Goal: Task Accomplishment & Management: Complete application form

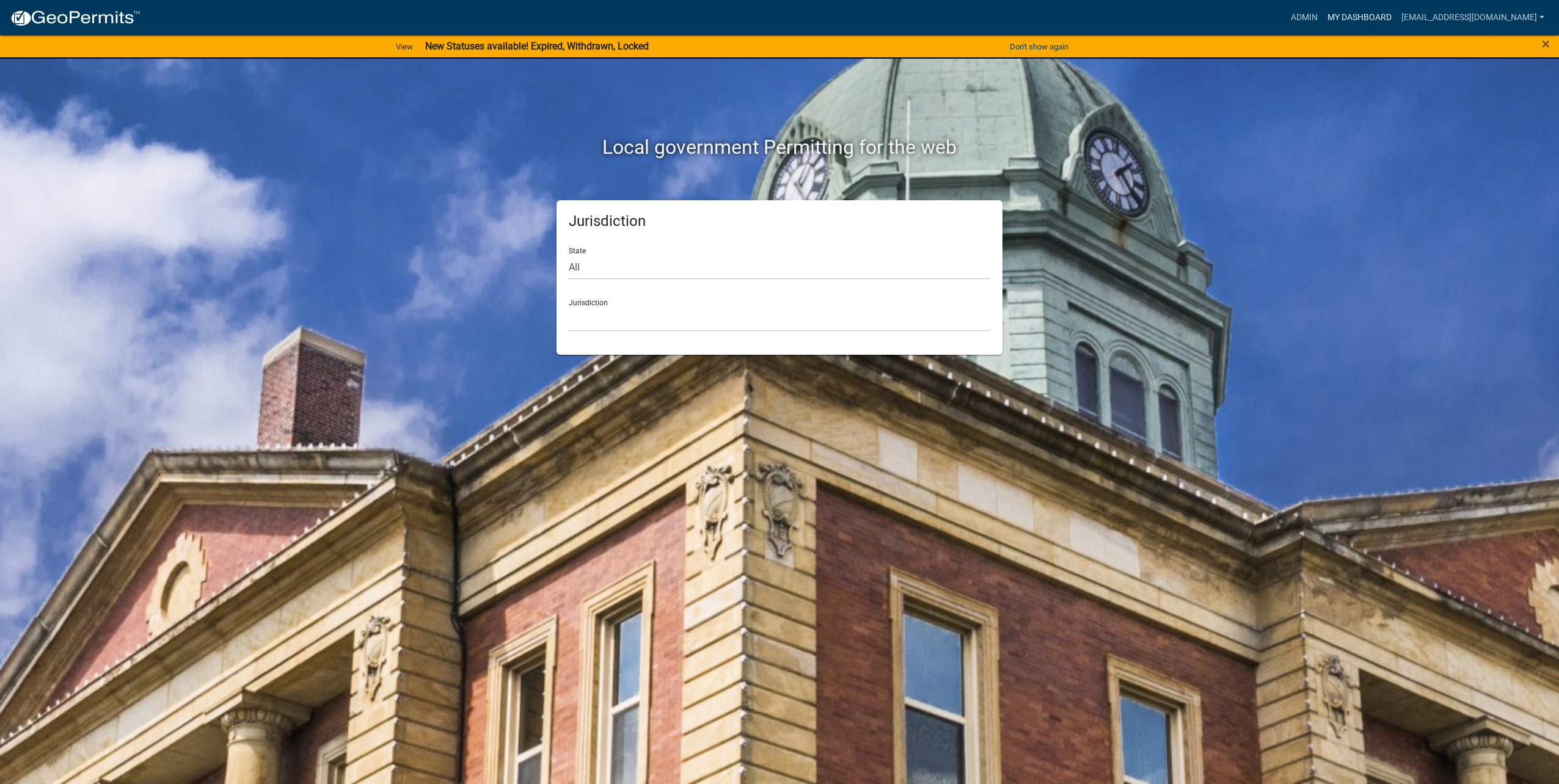
click at [1382, 18] on link "My Dashboard" at bounding box center [1360, 17] width 74 height 24
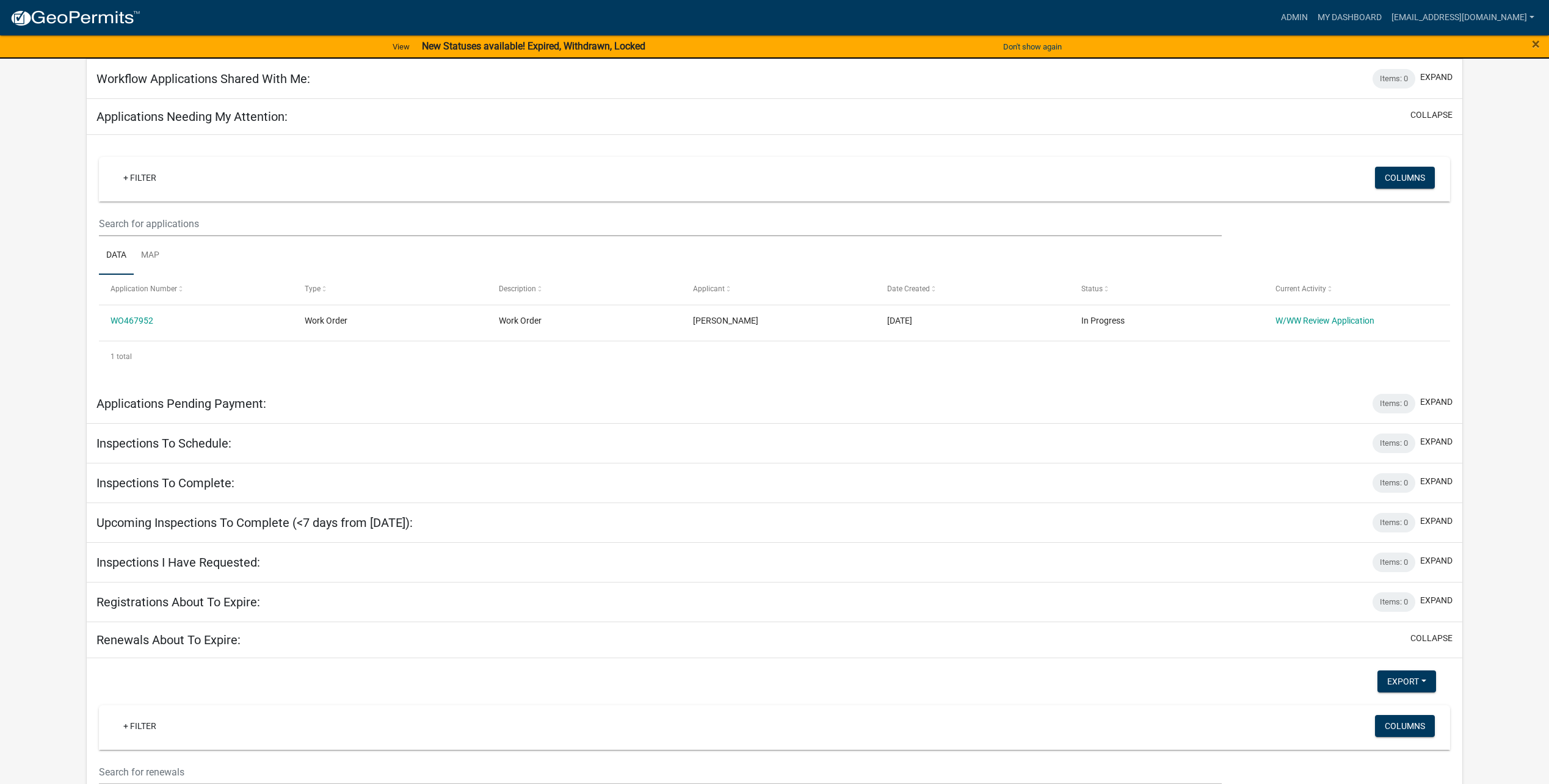
scroll to position [183, 0]
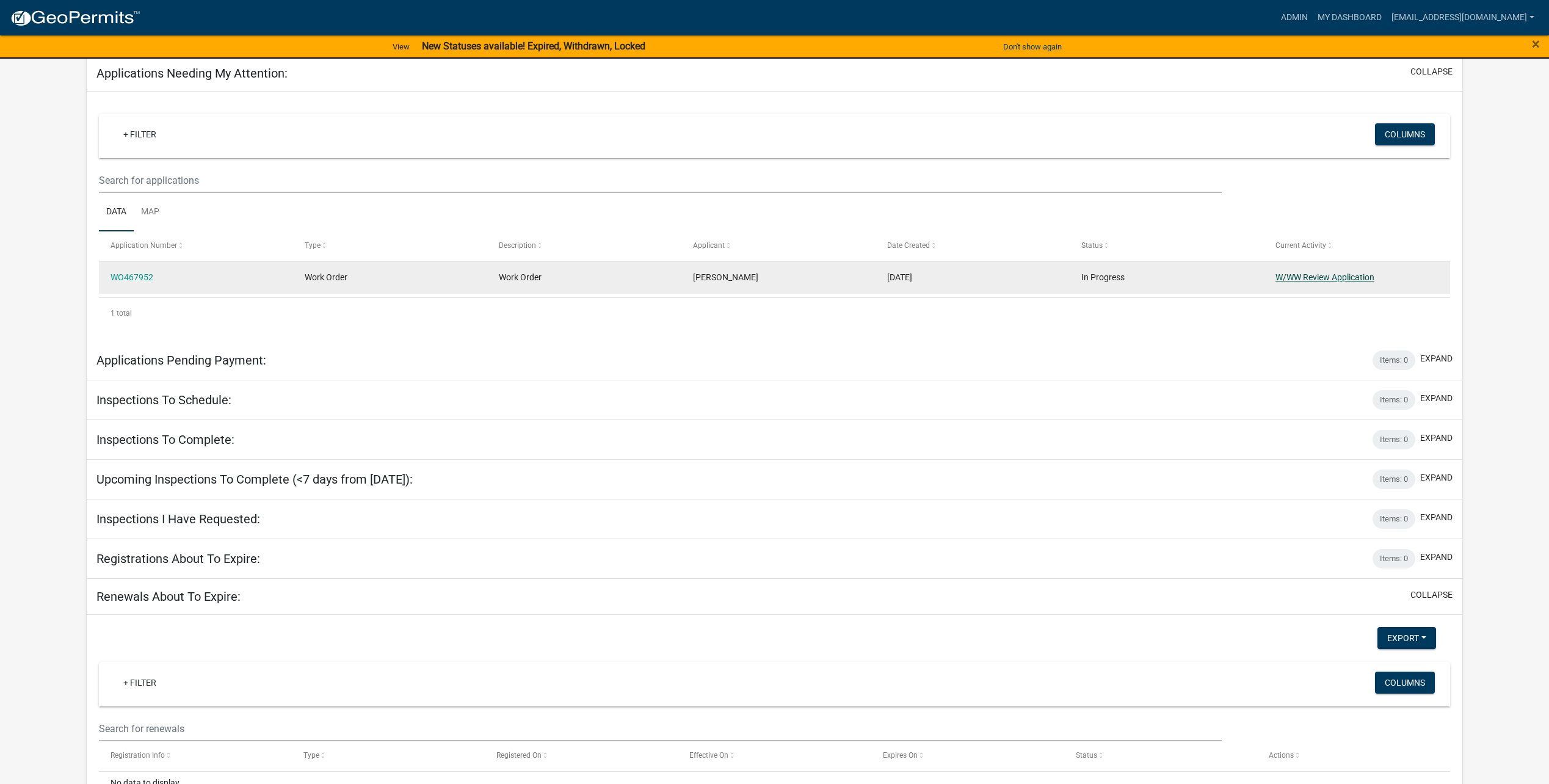
click at [1367, 278] on link "W/WW Review Application" at bounding box center [1325, 277] width 99 height 10
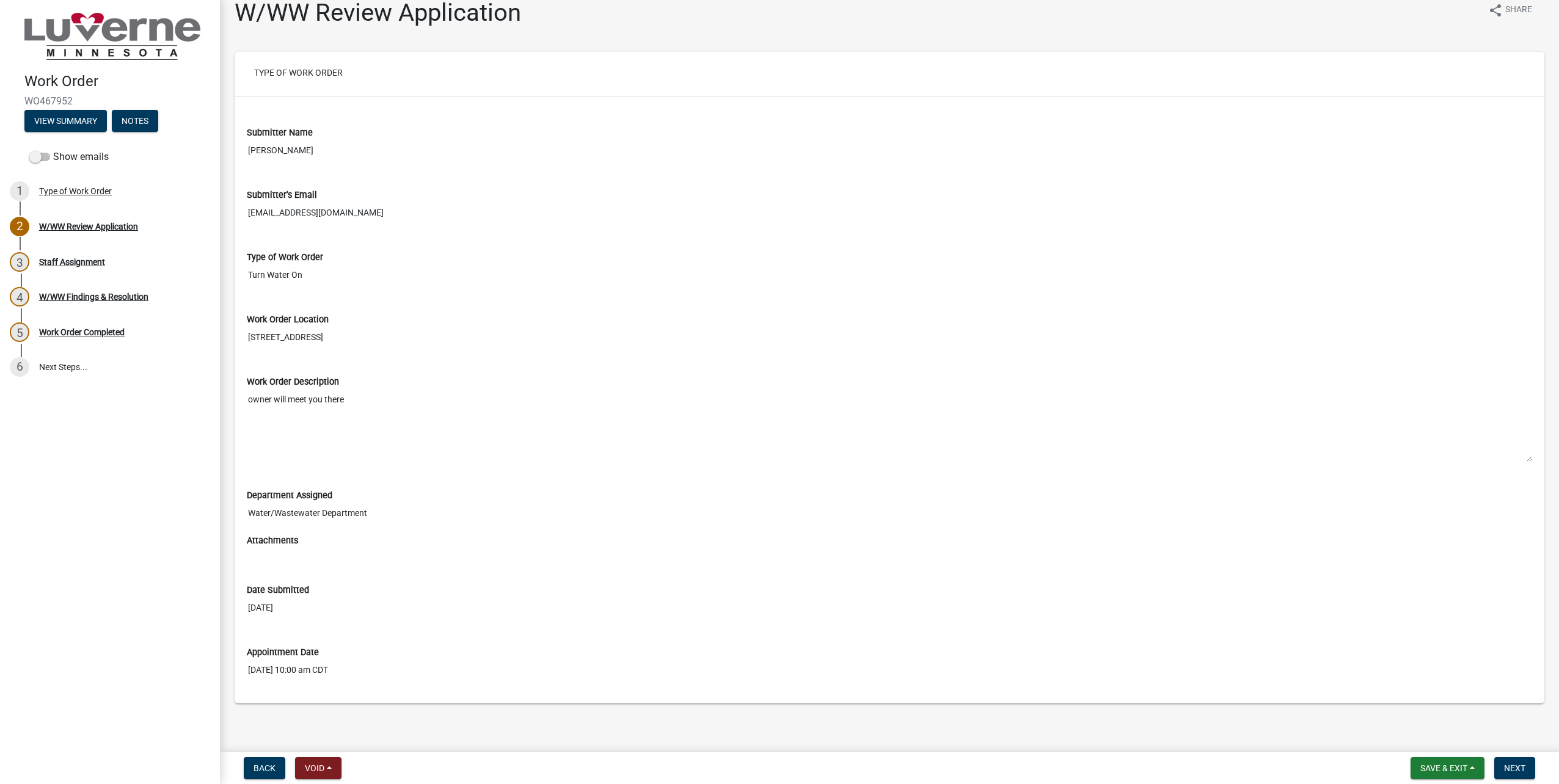
scroll to position [20, 0]
click at [1507, 779] on nav "Back Void Withdraw Lock Expire Void Save & Exit Save Save & Exit Next" at bounding box center [889, 768] width 1339 height 32
click at [1510, 767] on span "Next" at bounding box center [1515, 768] width 21 height 10
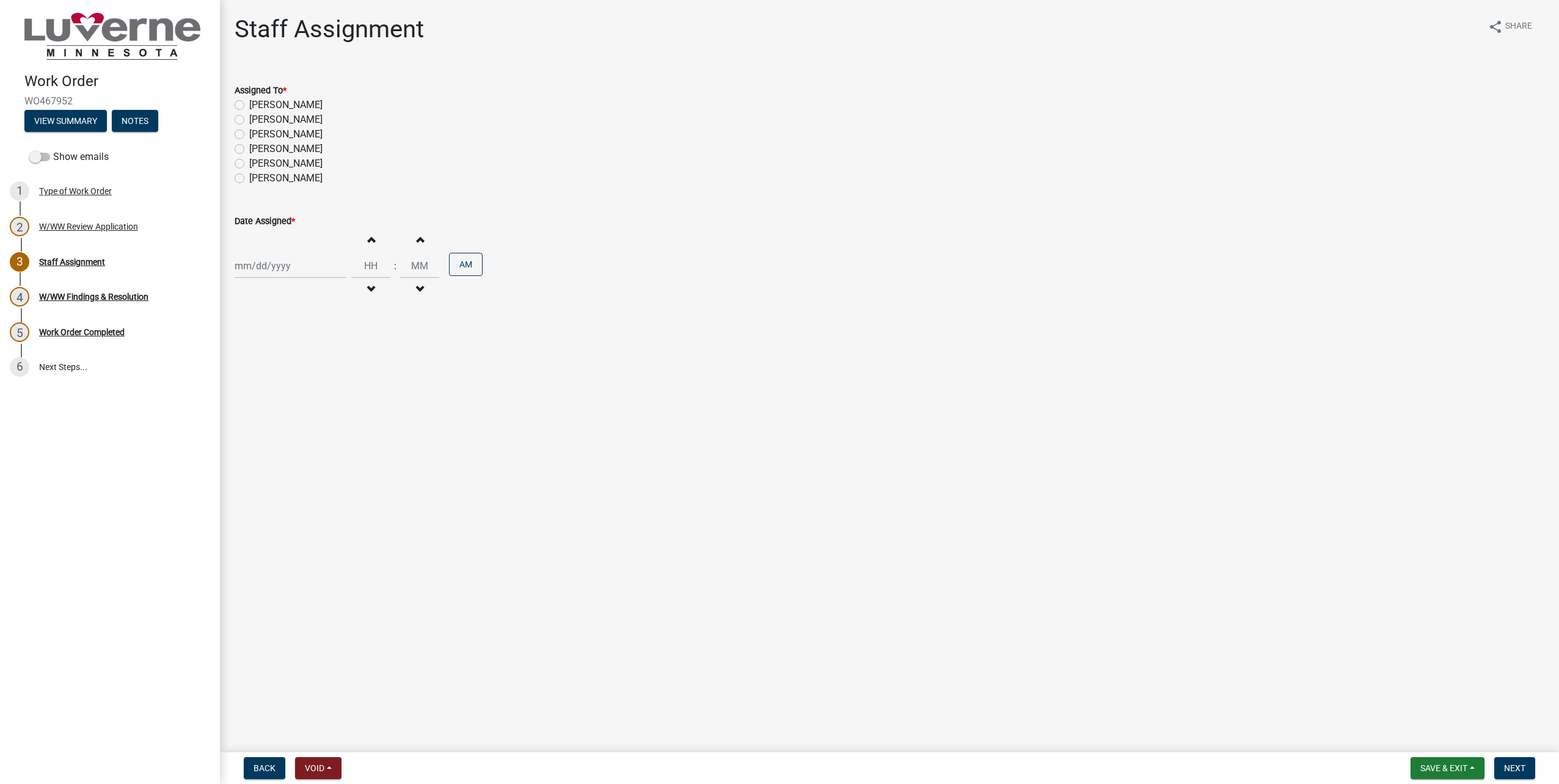
click at [284, 102] on label "[PERSON_NAME]" at bounding box center [286, 104] width 73 height 14
click at [257, 102] on input "[PERSON_NAME]" at bounding box center [253, 101] width 8 height 8
radio input "true"
select select "8"
select select "2025"
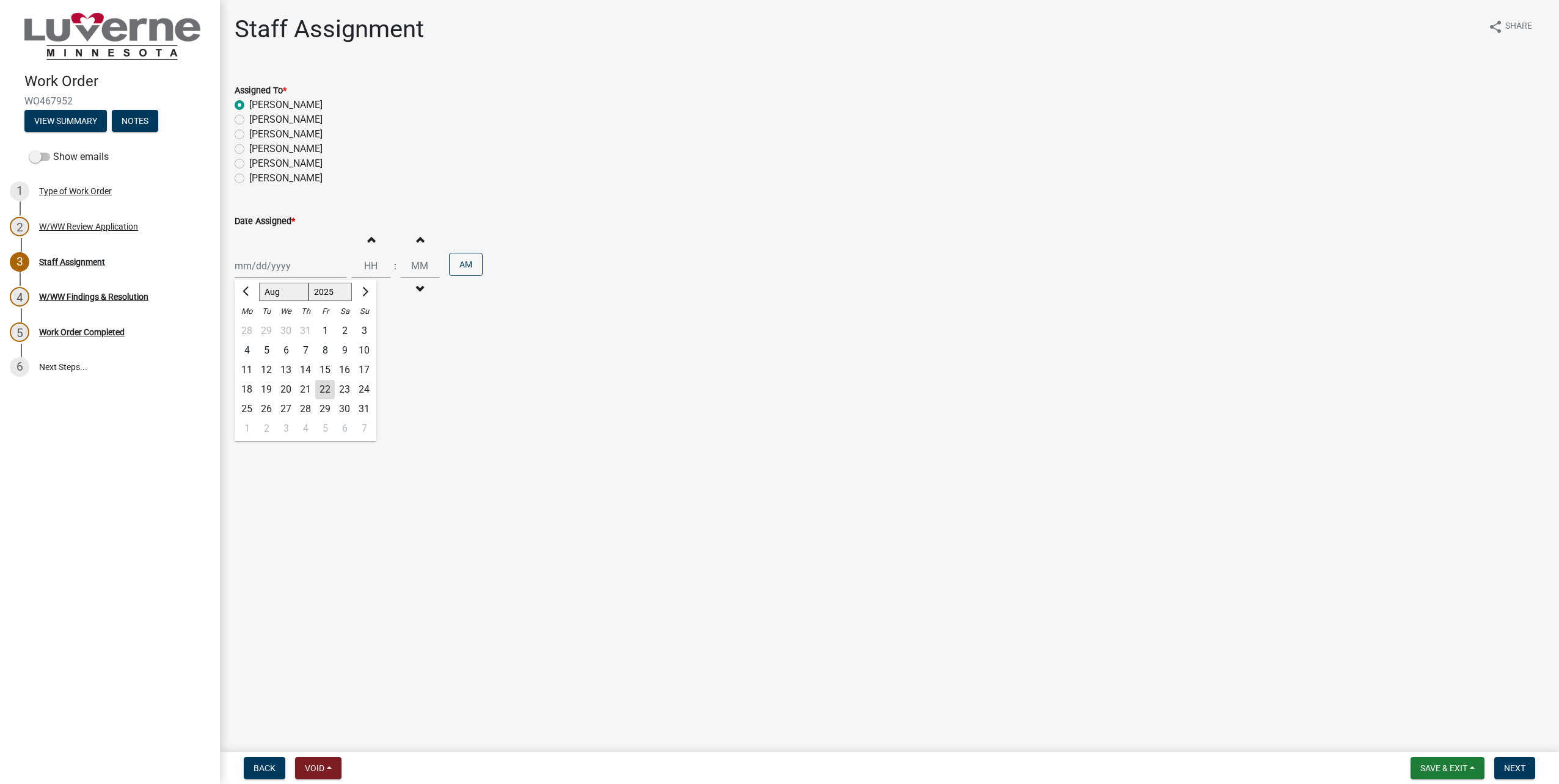
click at [315, 267] on div "[PERSON_NAME] Feb Mar Apr [PERSON_NAME][DATE] Oct Nov [DATE] 1526 1527 1528 152…" at bounding box center [290, 265] width 112 height 25
click at [329, 389] on div "22" at bounding box center [325, 389] width 20 height 20
type input "[DATE]"
click at [361, 266] on input "Hours" at bounding box center [371, 265] width 39 height 25
type input "10"
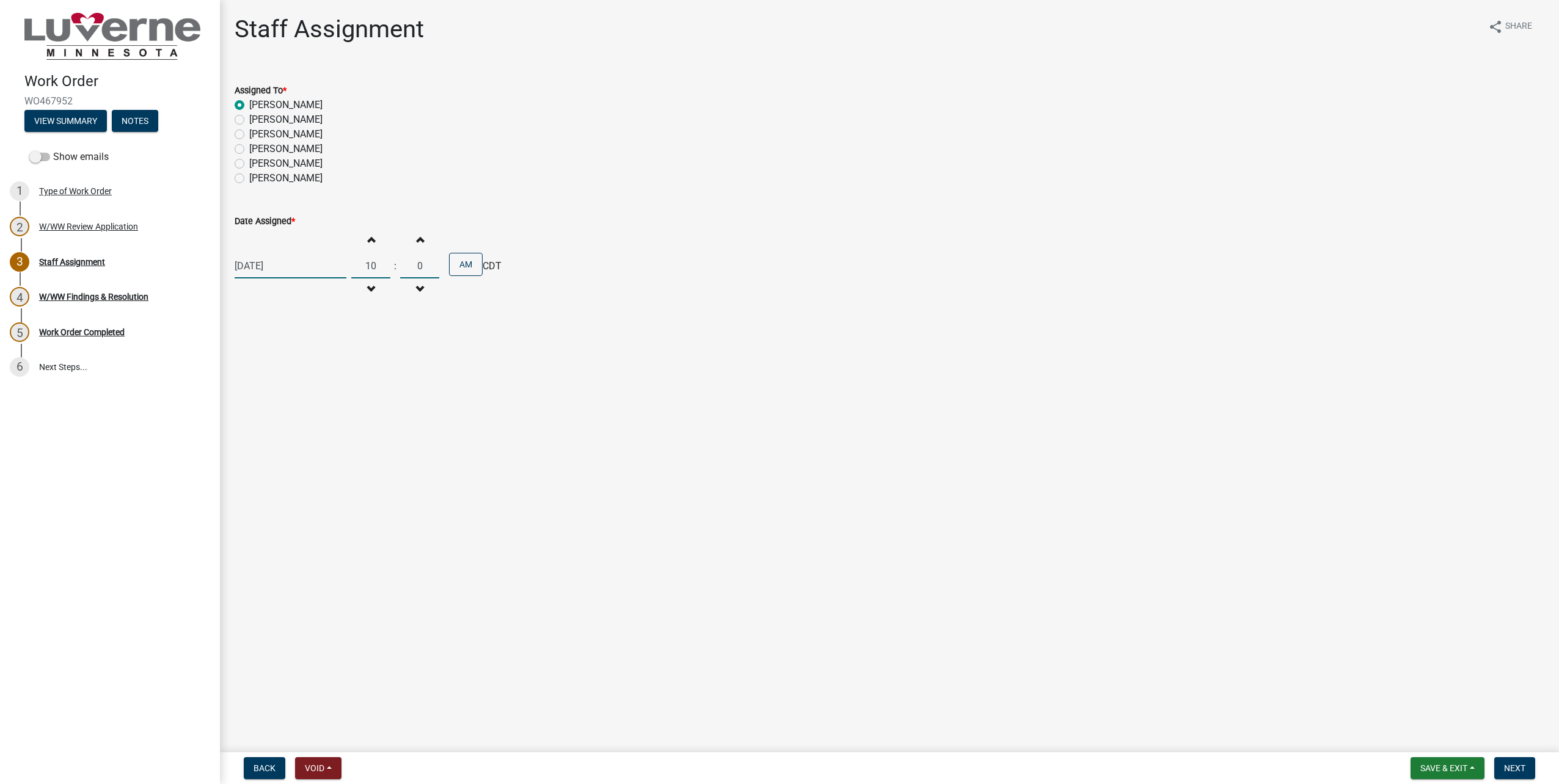
type input "00"
click at [1520, 775] on button "Next" at bounding box center [1515, 768] width 41 height 22
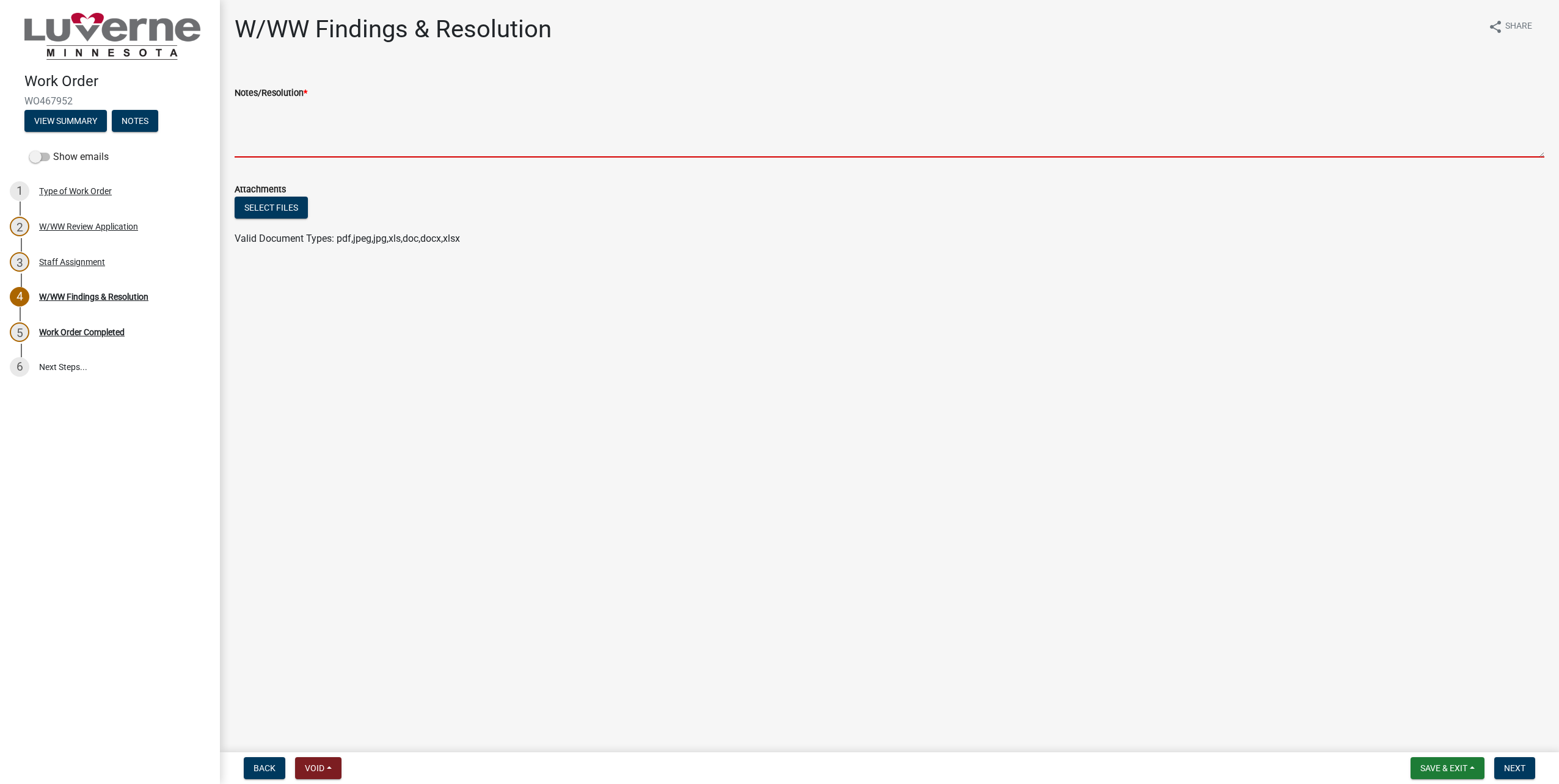
click at [548, 141] on textarea "Notes/Resolution *" at bounding box center [889, 129] width 1310 height 57
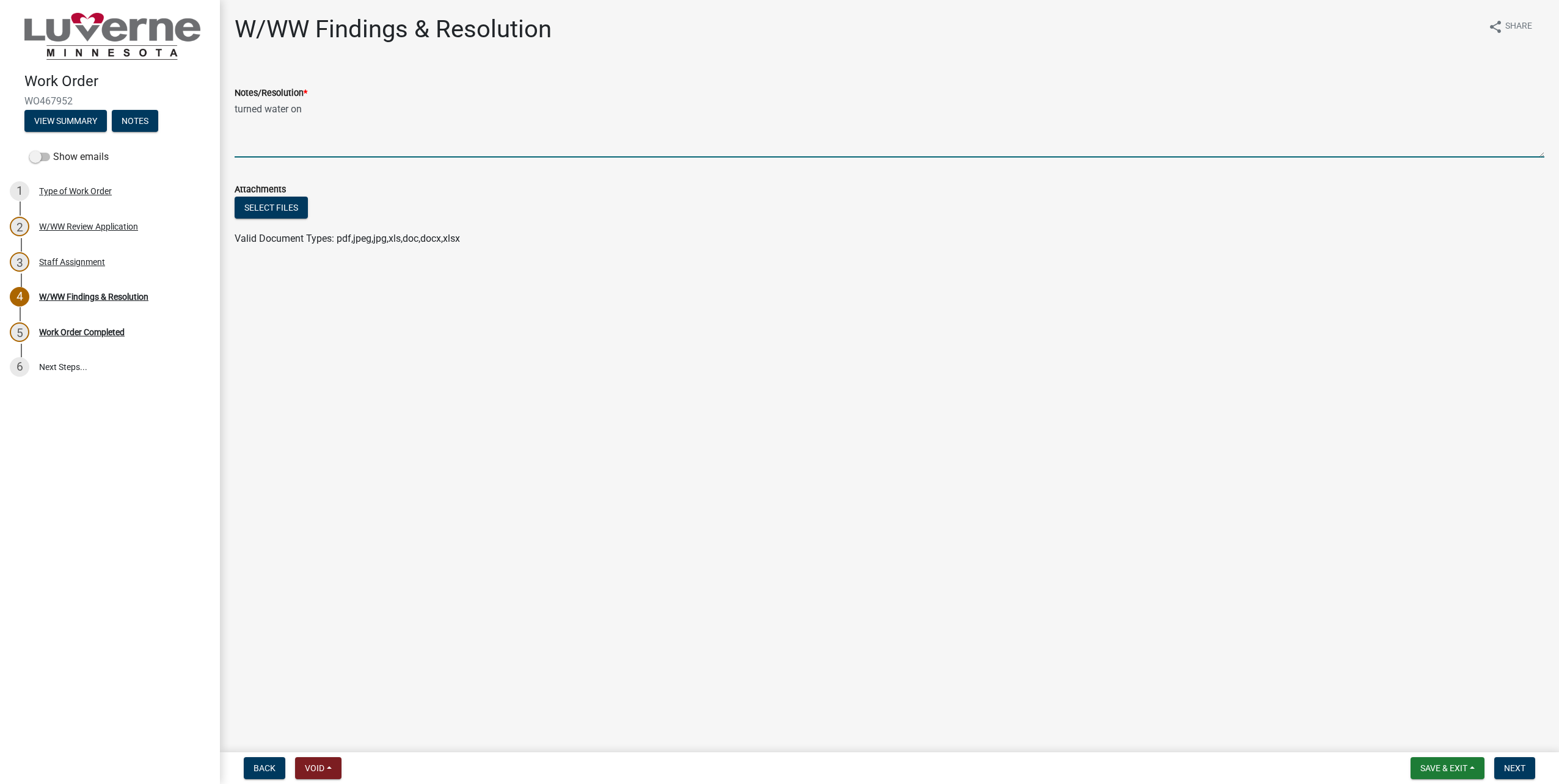
drag, startPoint x: 430, startPoint y: 113, endPoint x: 87, endPoint y: 71, distance: 345.6
click at [87, 71] on div "Work Order WO467952 View Summary Notes Show emails 1 Type of Work Order 2 W/WW …" at bounding box center [779, 392] width 1559 height 784
type textarea "turned water on"
click at [1472, 770] on button "Save & Exit" at bounding box center [1447, 768] width 74 height 22
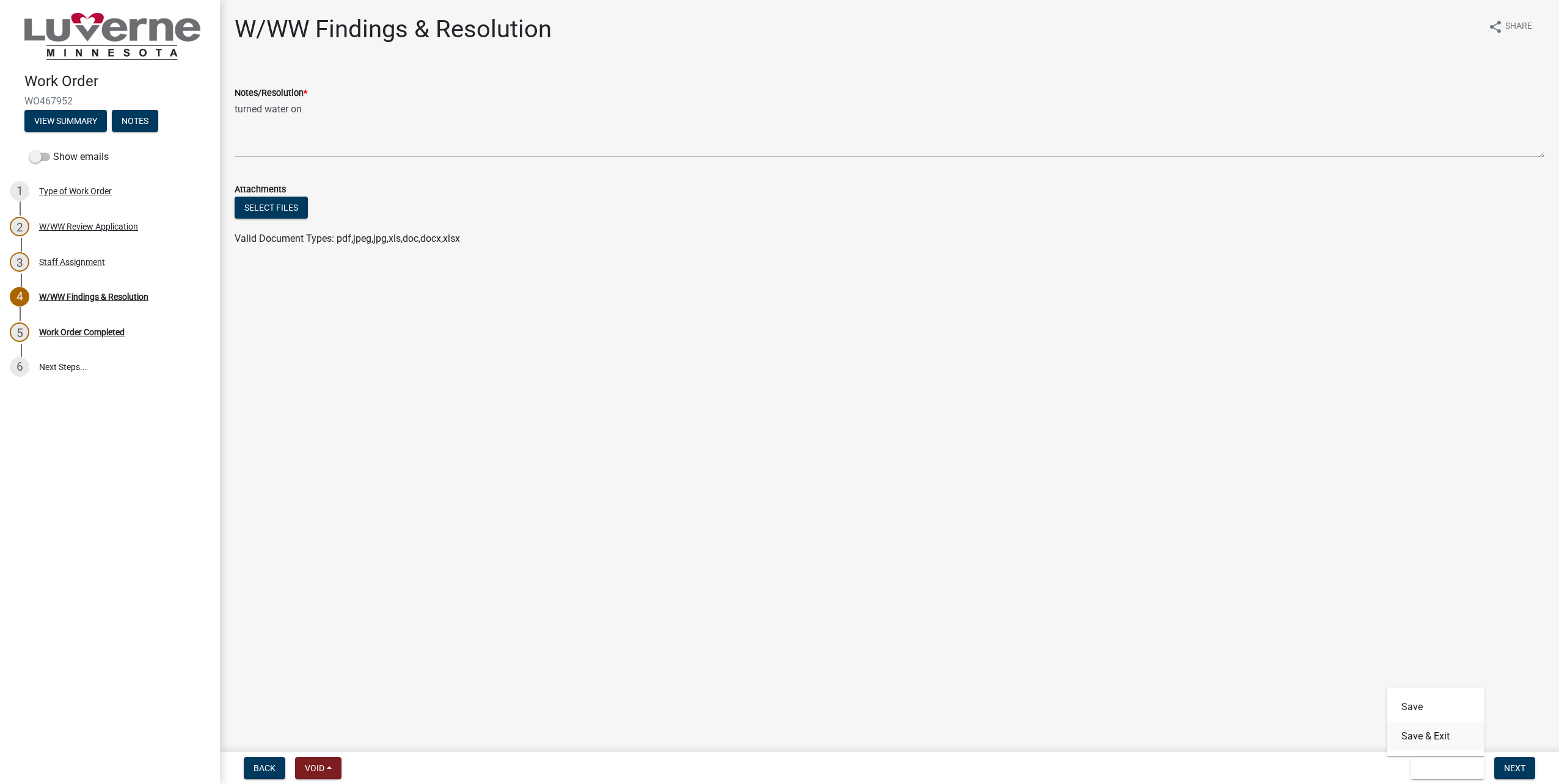
click at [1455, 739] on button "Save & Exit" at bounding box center [1436, 736] width 97 height 30
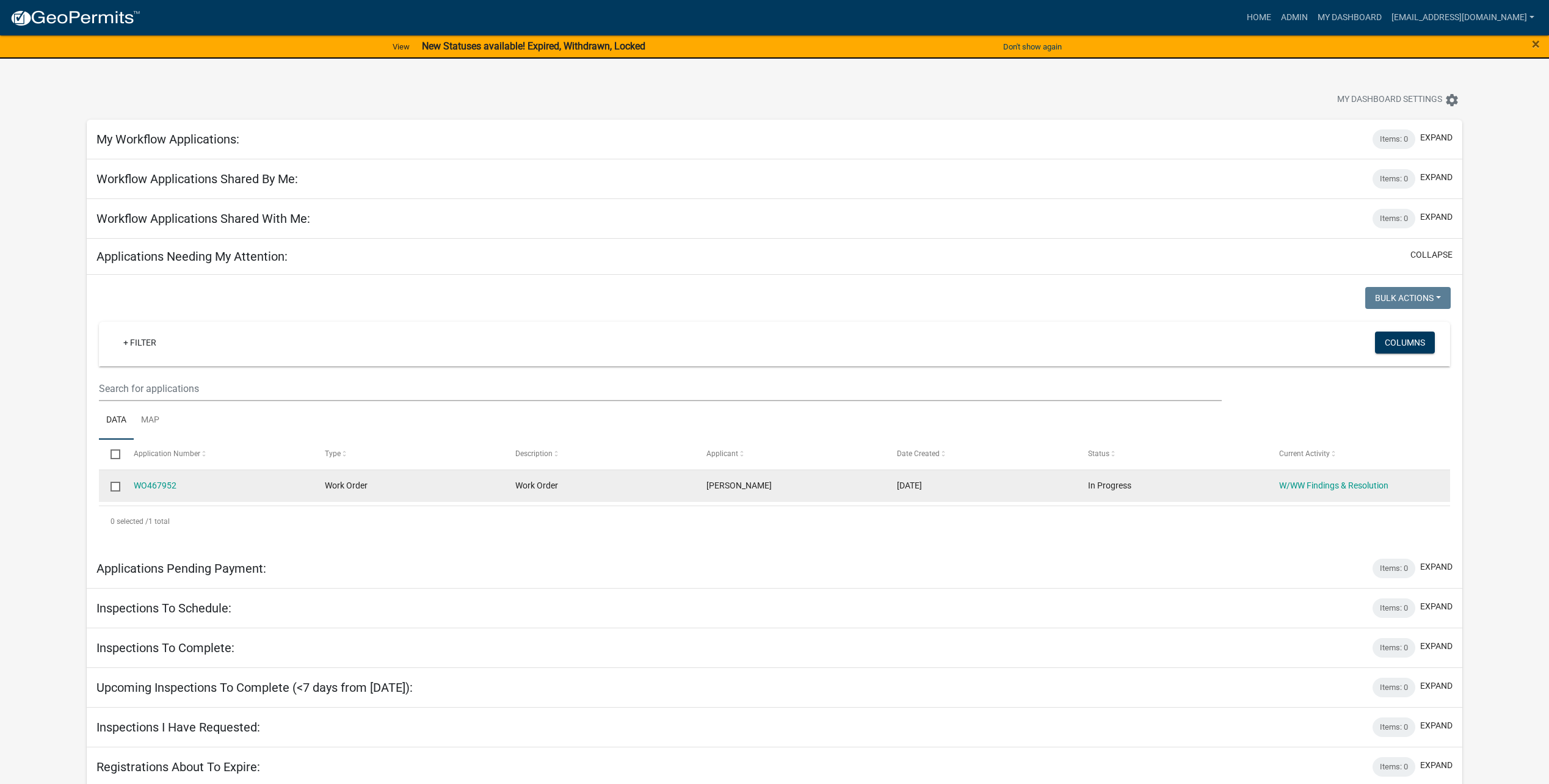
click at [1390, 478] on datatable-body-cell "W/WW Findings & Resolution" at bounding box center [1362, 486] width 191 height 32
click at [1368, 487] on link "W/WW Findings & Resolution" at bounding box center [1334, 485] width 110 height 10
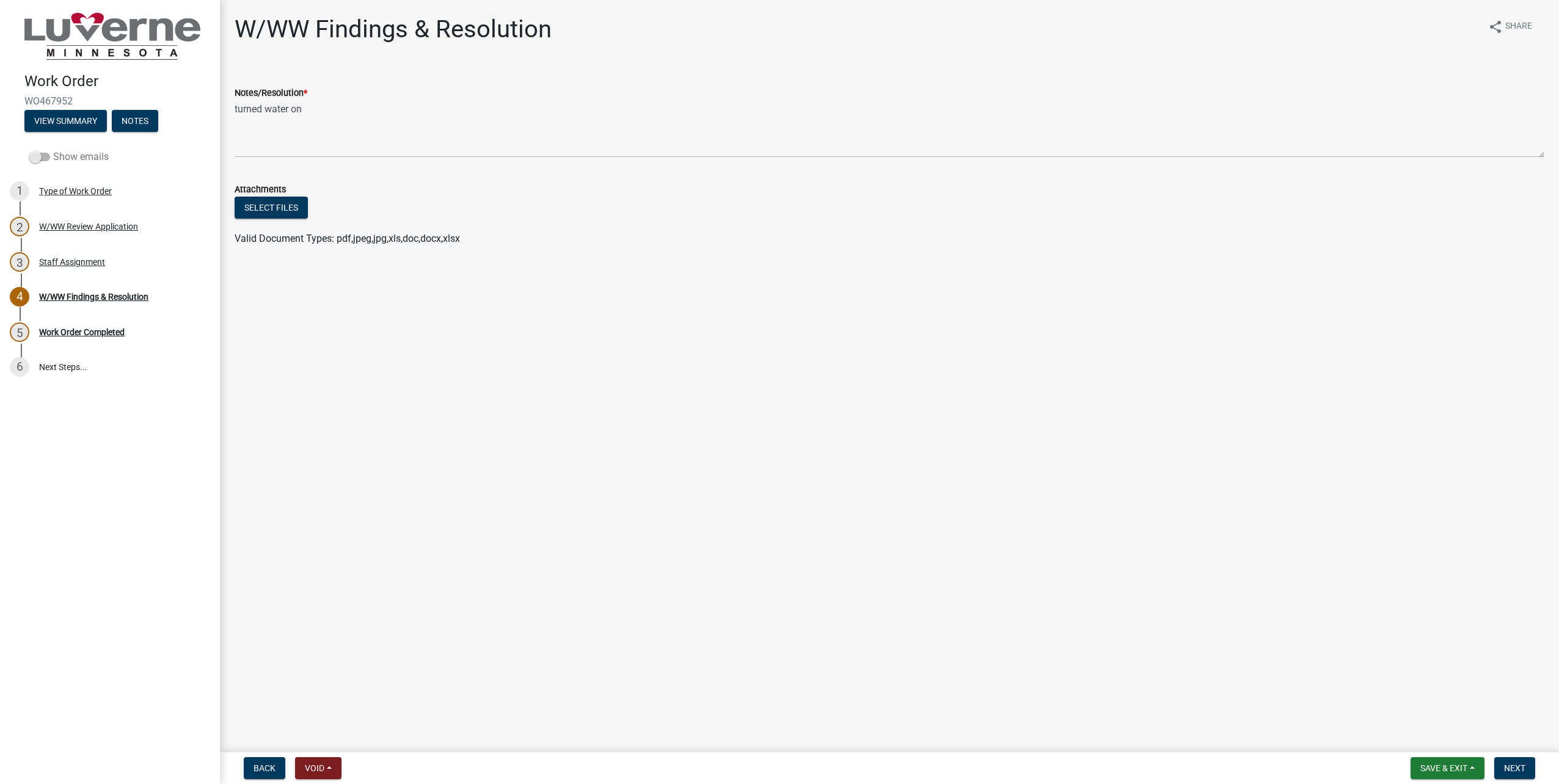
click at [45, 154] on span at bounding box center [40, 157] width 21 height 8
click at [53, 150] on input "Show emails" at bounding box center [53, 150] width 0 height 0
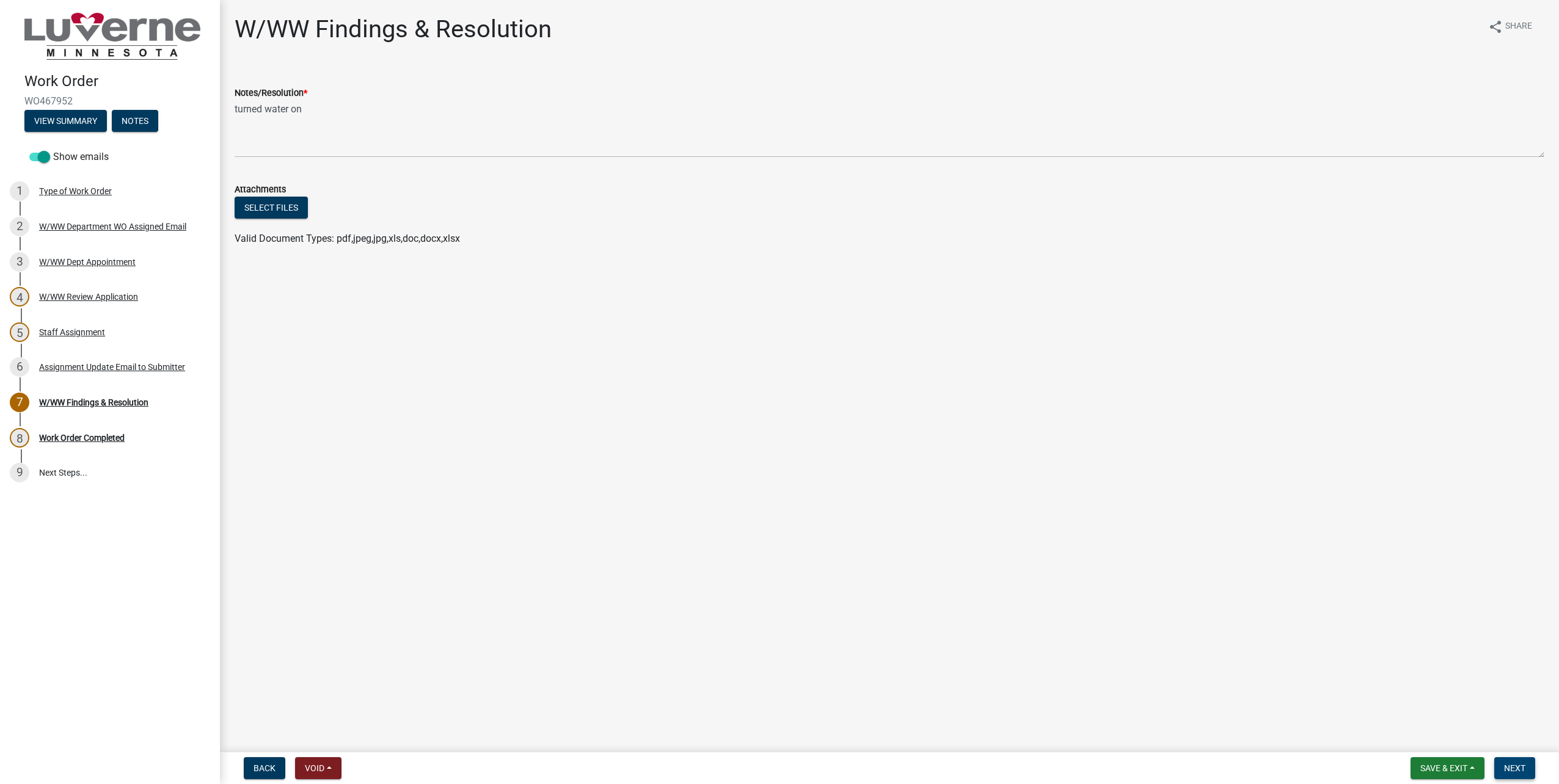
click at [1526, 769] on span "Next" at bounding box center [1515, 768] width 21 height 10
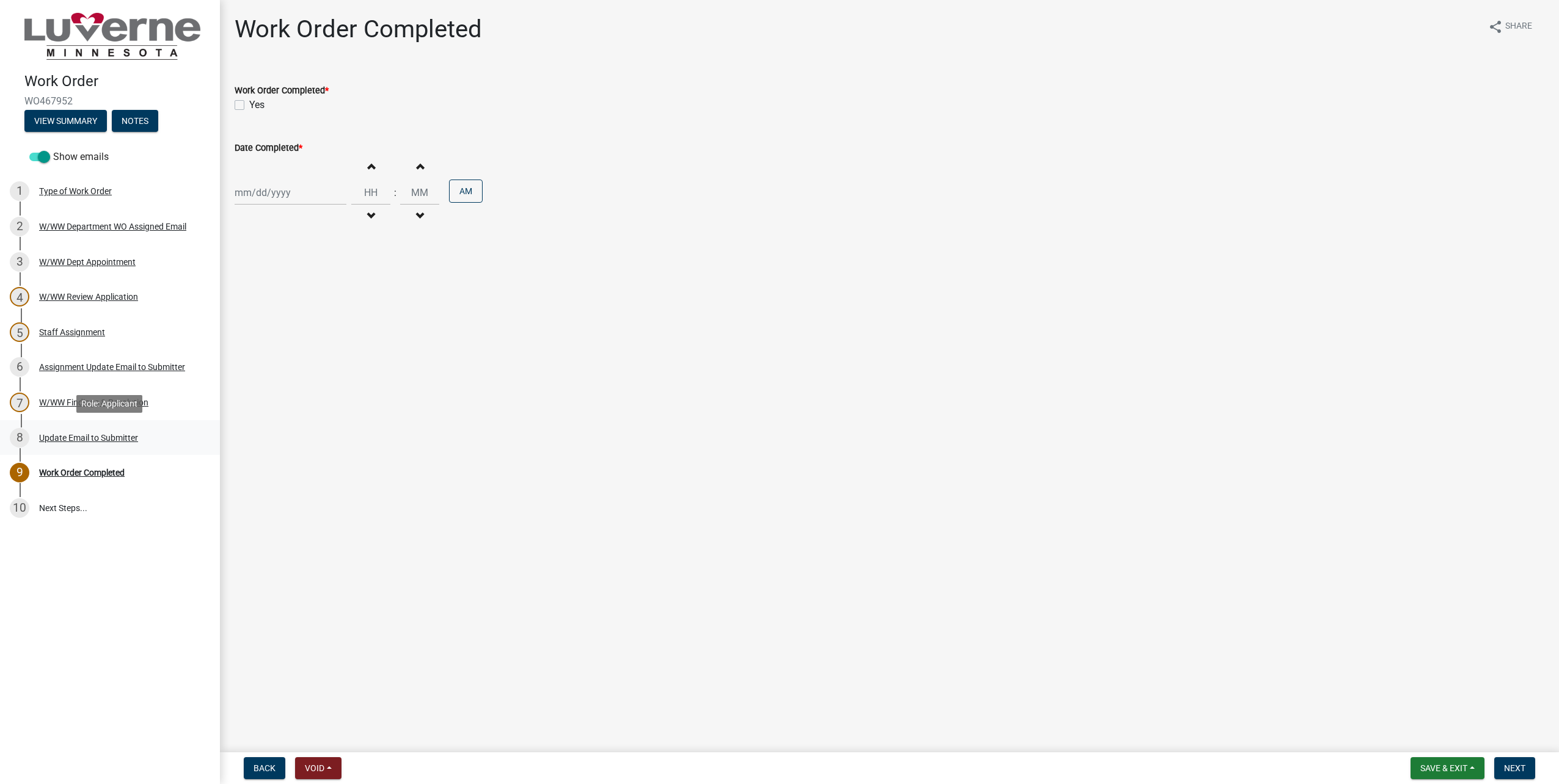
click at [126, 440] on div "Update Email to Submitter" at bounding box center [88, 437] width 99 height 8
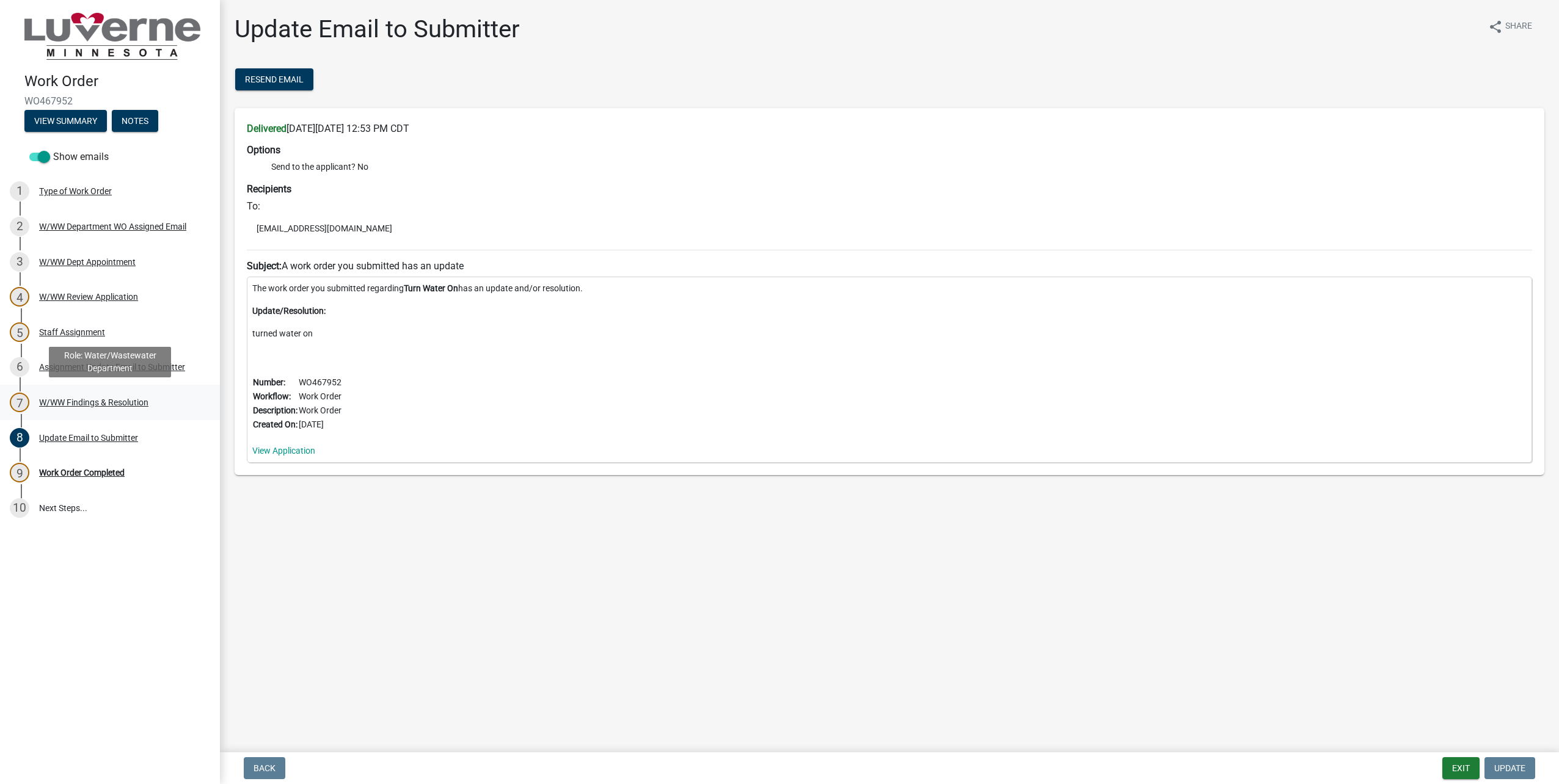
click at [148, 398] on div "W/WW Findings & Resolution" at bounding box center [94, 402] width 110 height 8
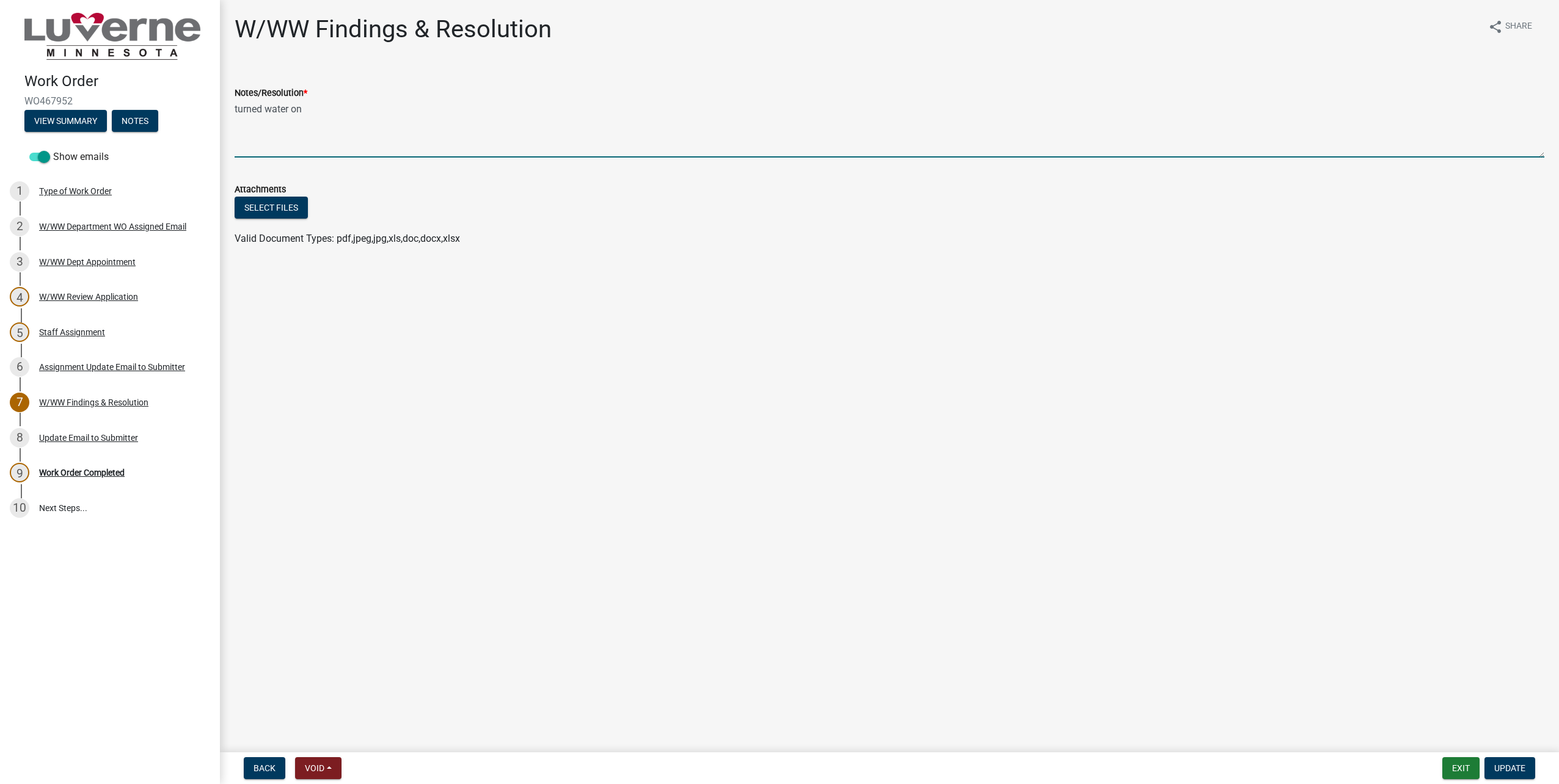
click at [433, 153] on textarea "turned water on" at bounding box center [889, 129] width 1310 height 57
type textarea "turned water on update"
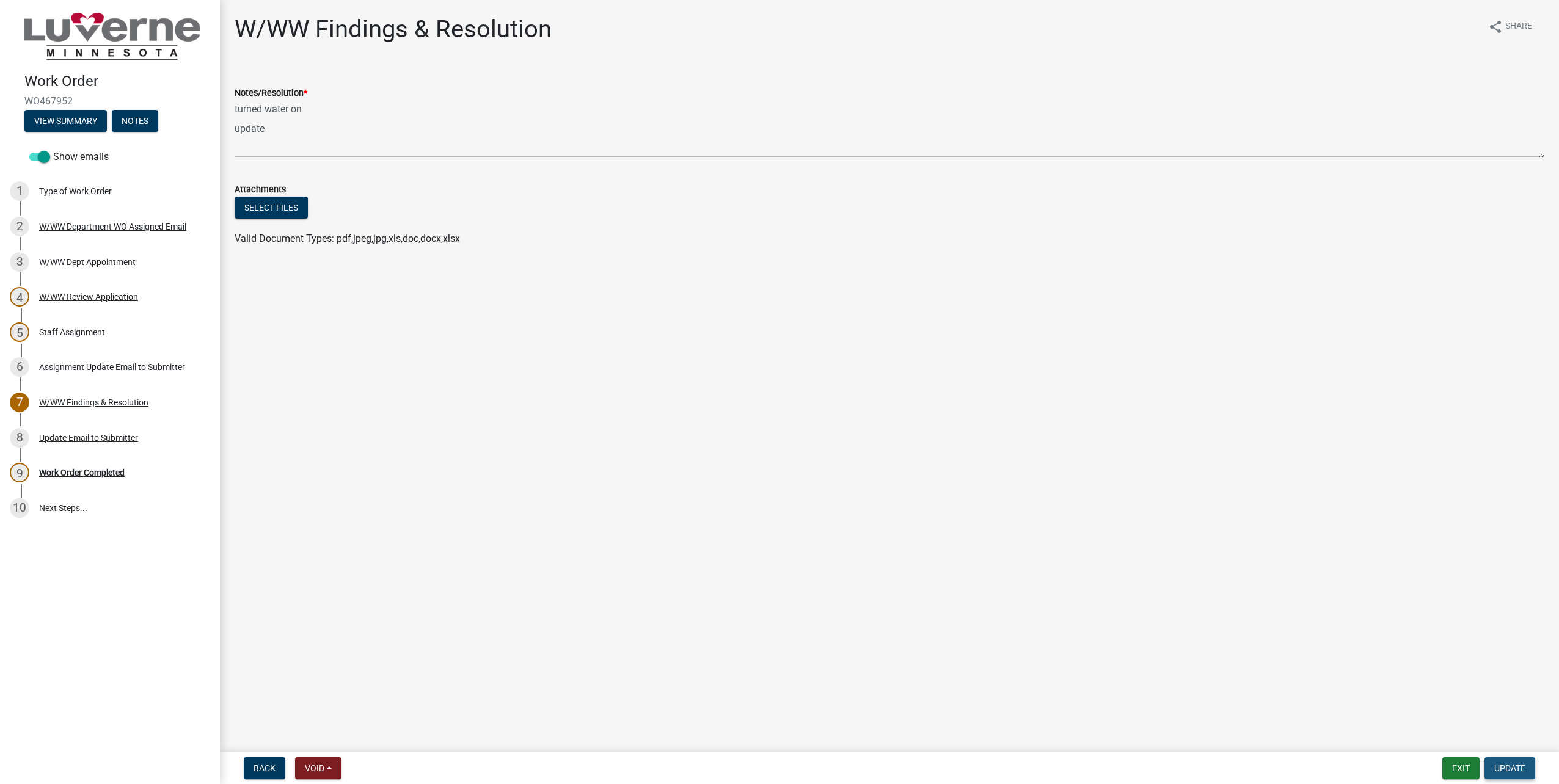
click at [1501, 758] on button "Update" at bounding box center [1510, 768] width 51 height 22
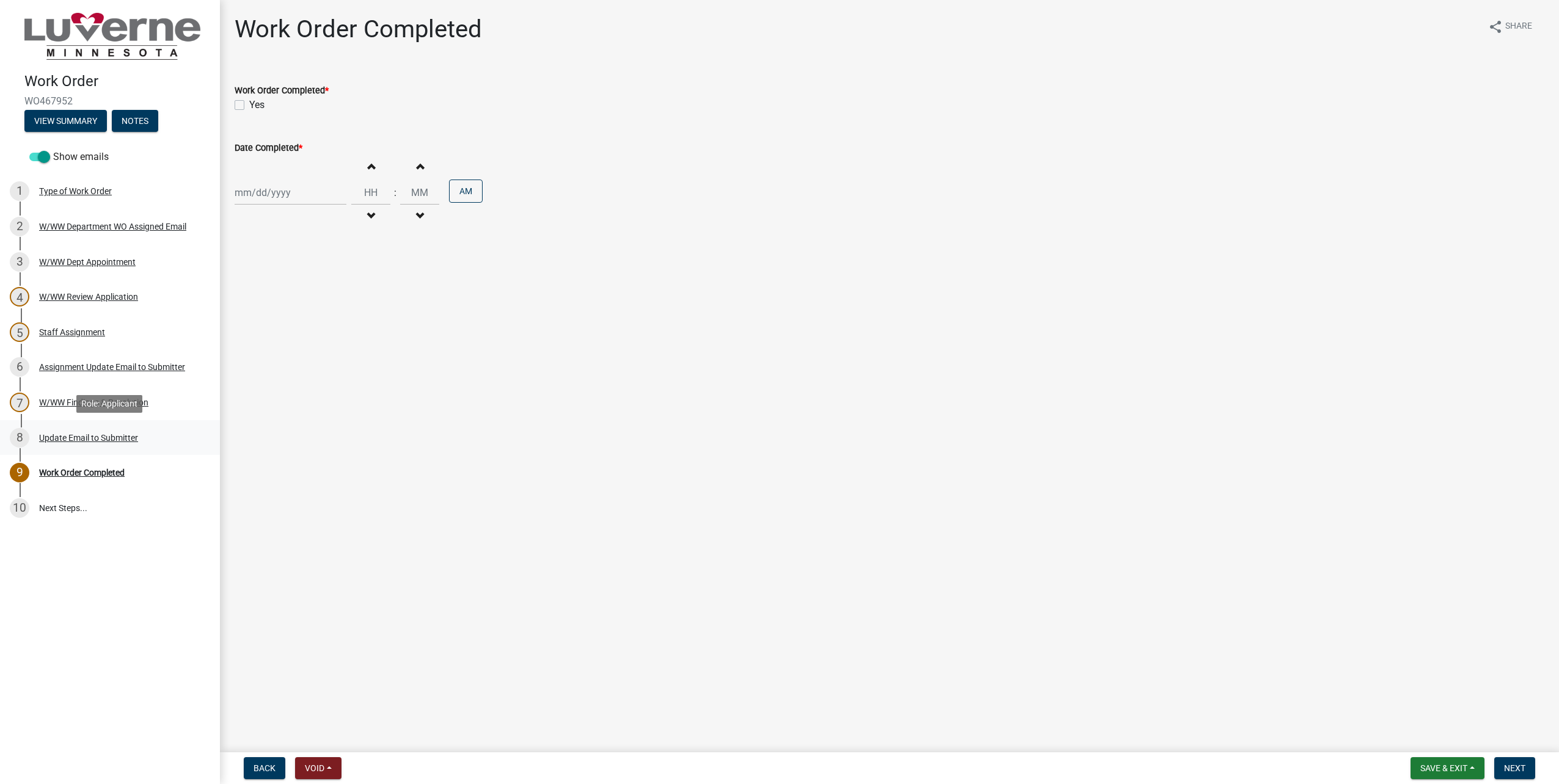
click at [81, 440] on div "Update Email to Submitter" at bounding box center [88, 437] width 99 height 8
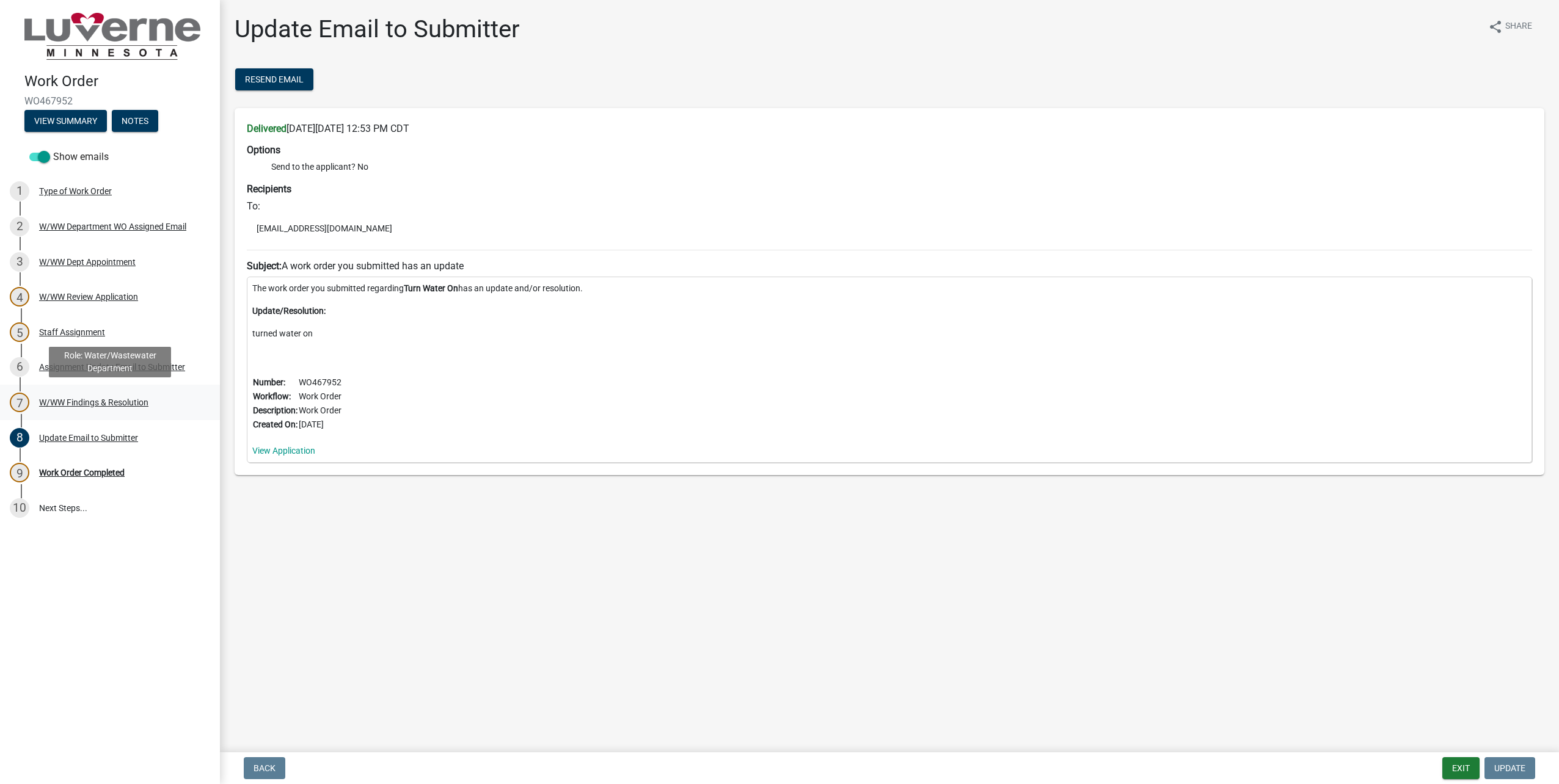
click at [144, 411] on div "7 W/WW Findings & Resolution" at bounding box center [105, 402] width 191 height 20
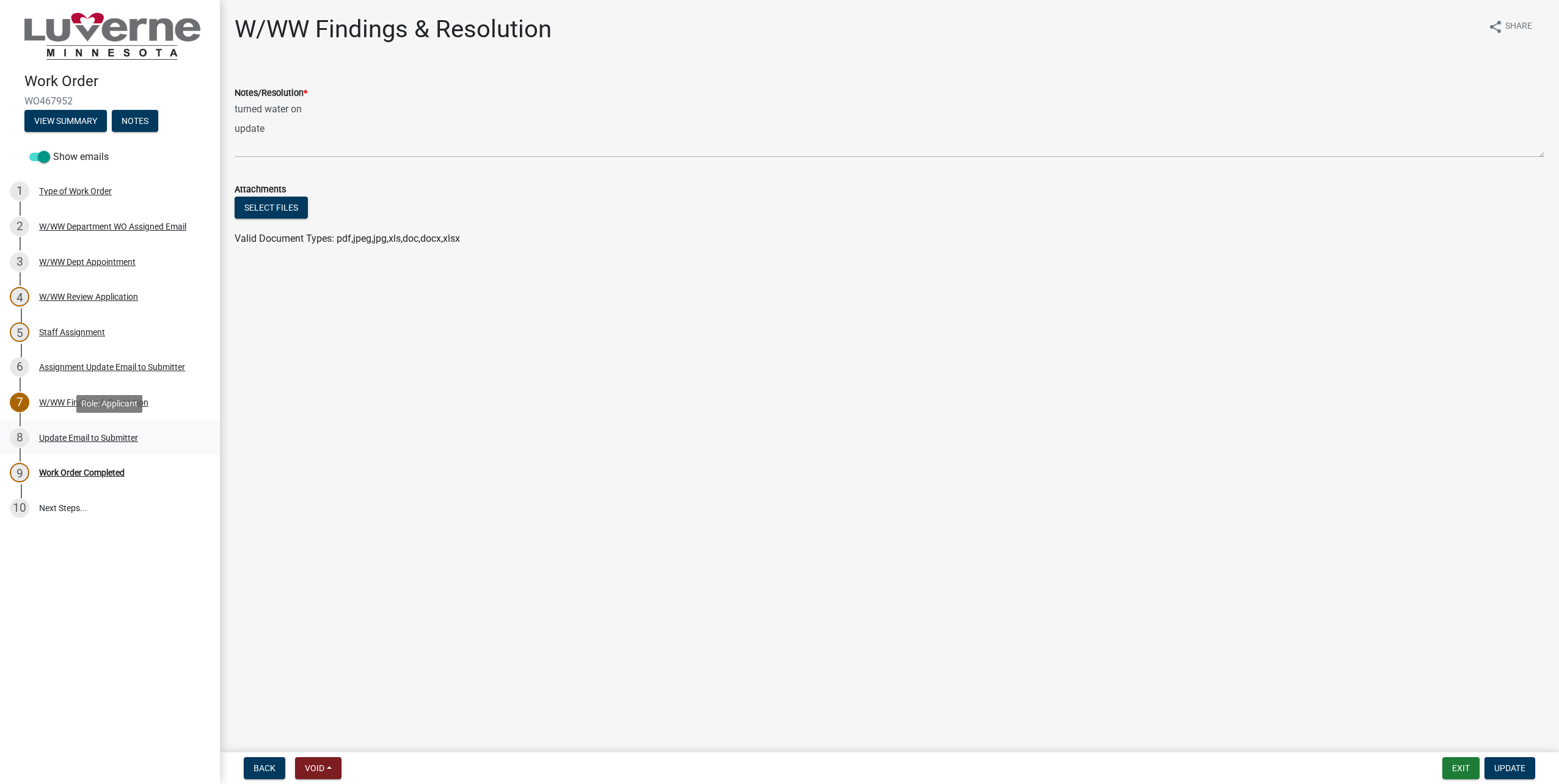
click at [138, 436] on div "Update Email to Submitter" at bounding box center [88, 437] width 99 height 8
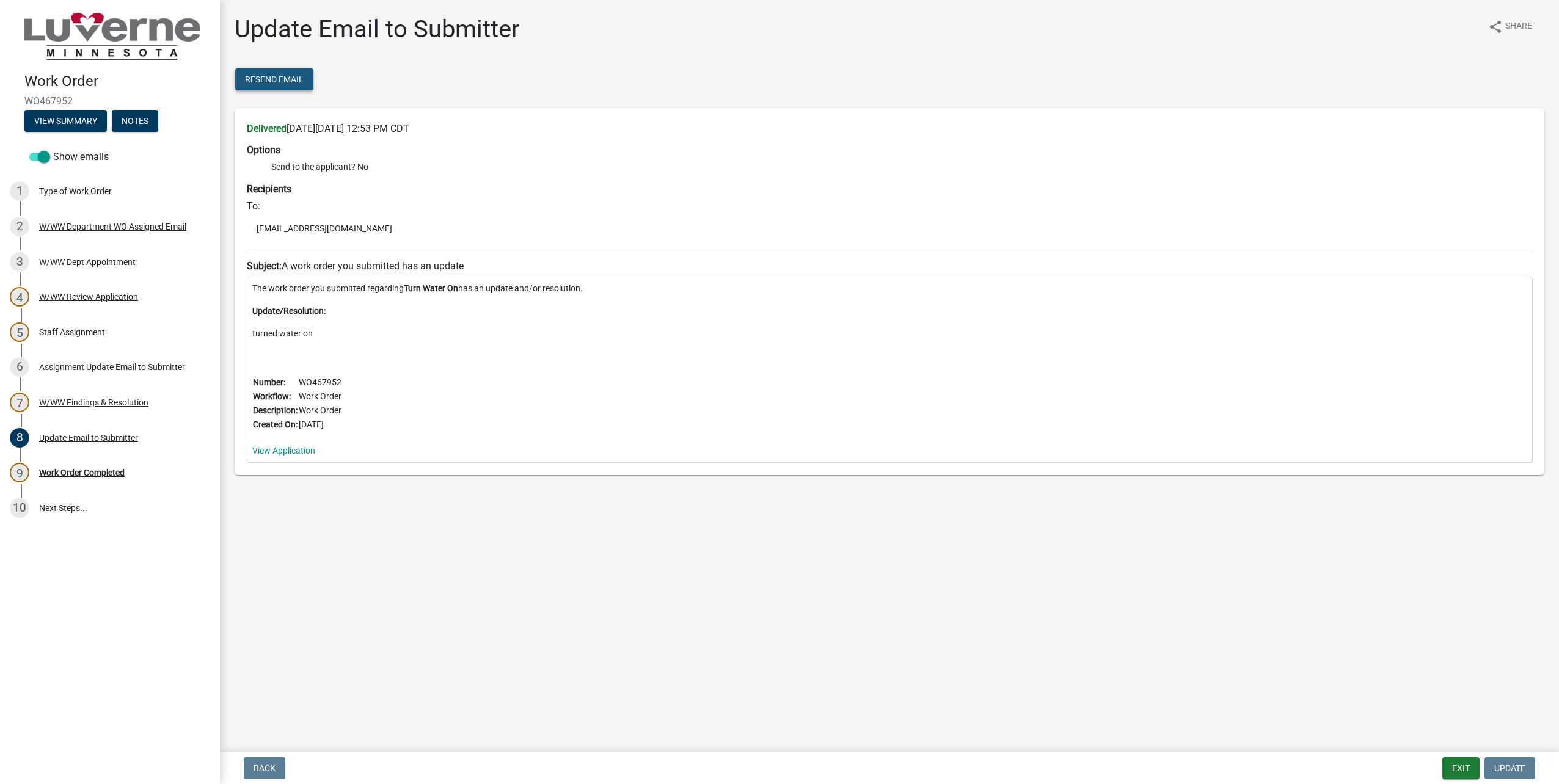
drag, startPoint x: 293, startPoint y: 78, endPoint x: 297, endPoint y: 85, distance: 8.1
click at [292, 78] on span "Resend Email" at bounding box center [274, 79] width 59 height 10
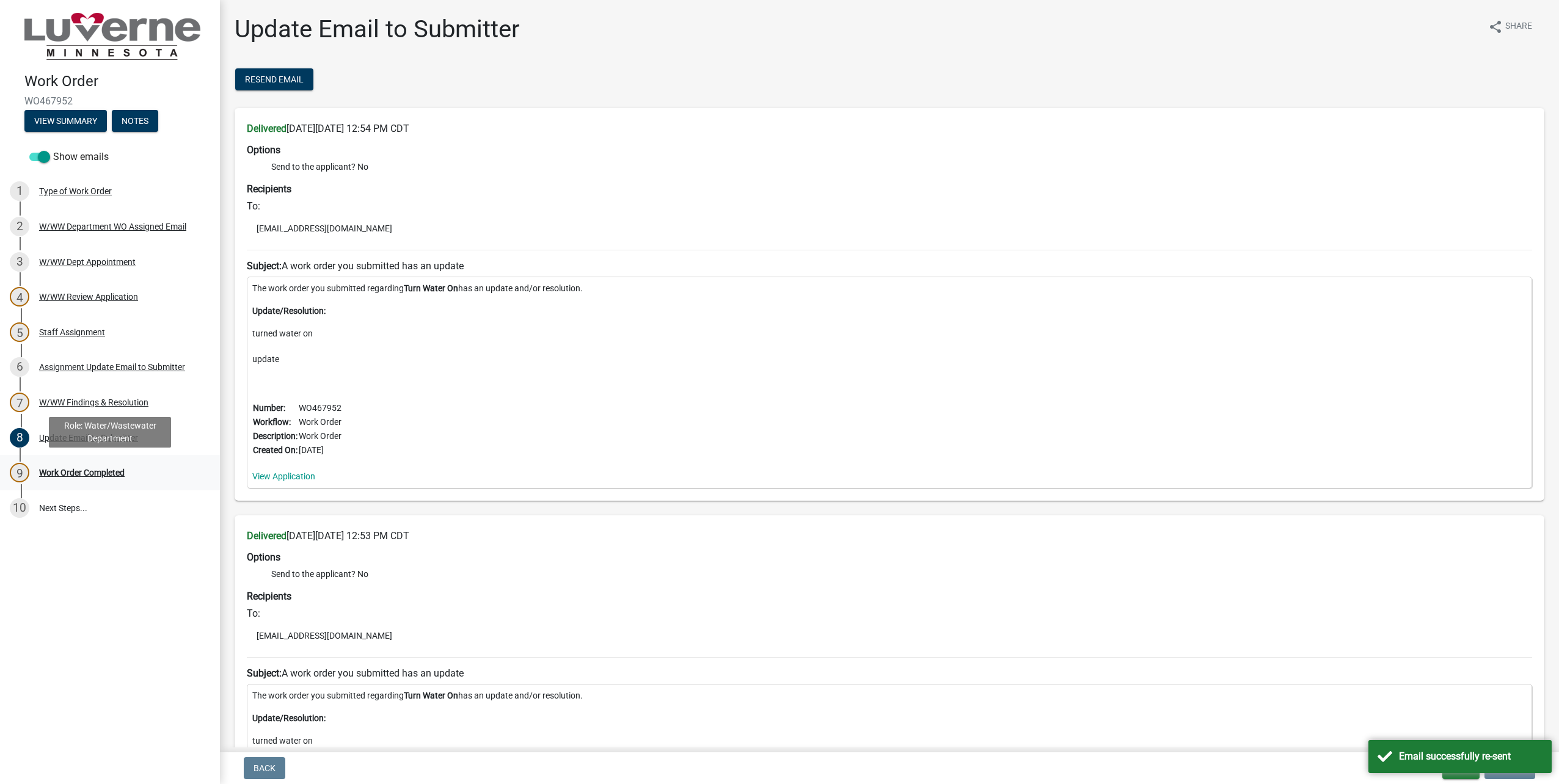
click at [104, 478] on div "9 Work Order Completed" at bounding box center [105, 473] width 191 height 20
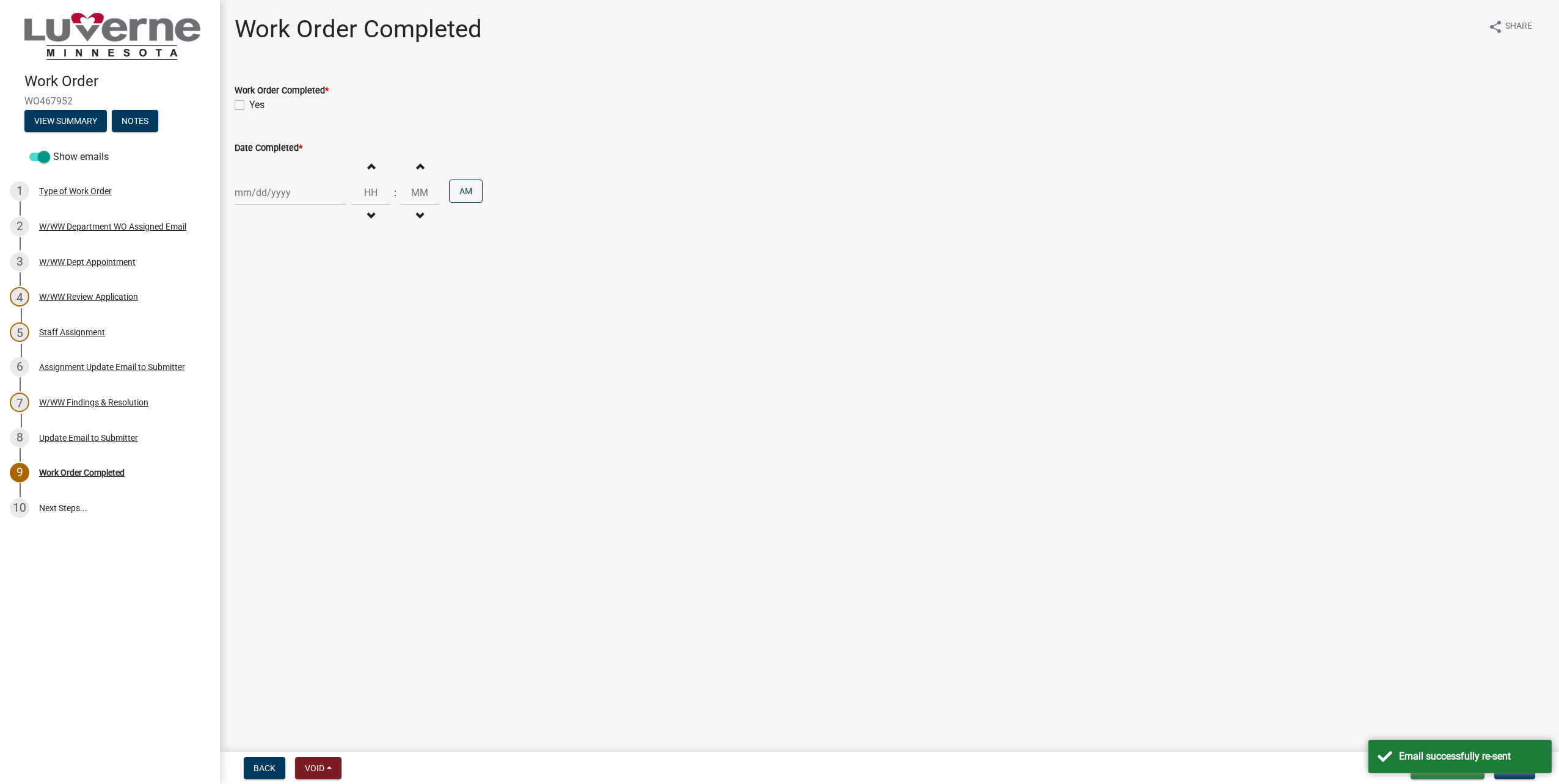
click at [250, 106] on label "Yes" at bounding box center [257, 104] width 15 height 14
click at [250, 106] on input "Yes" at bounding box center [253, 101] width 8 height 8
checkbox input "true"
click at [260, 191] on div at bounding box center [290, 192] width 112 height 25
select select "8"
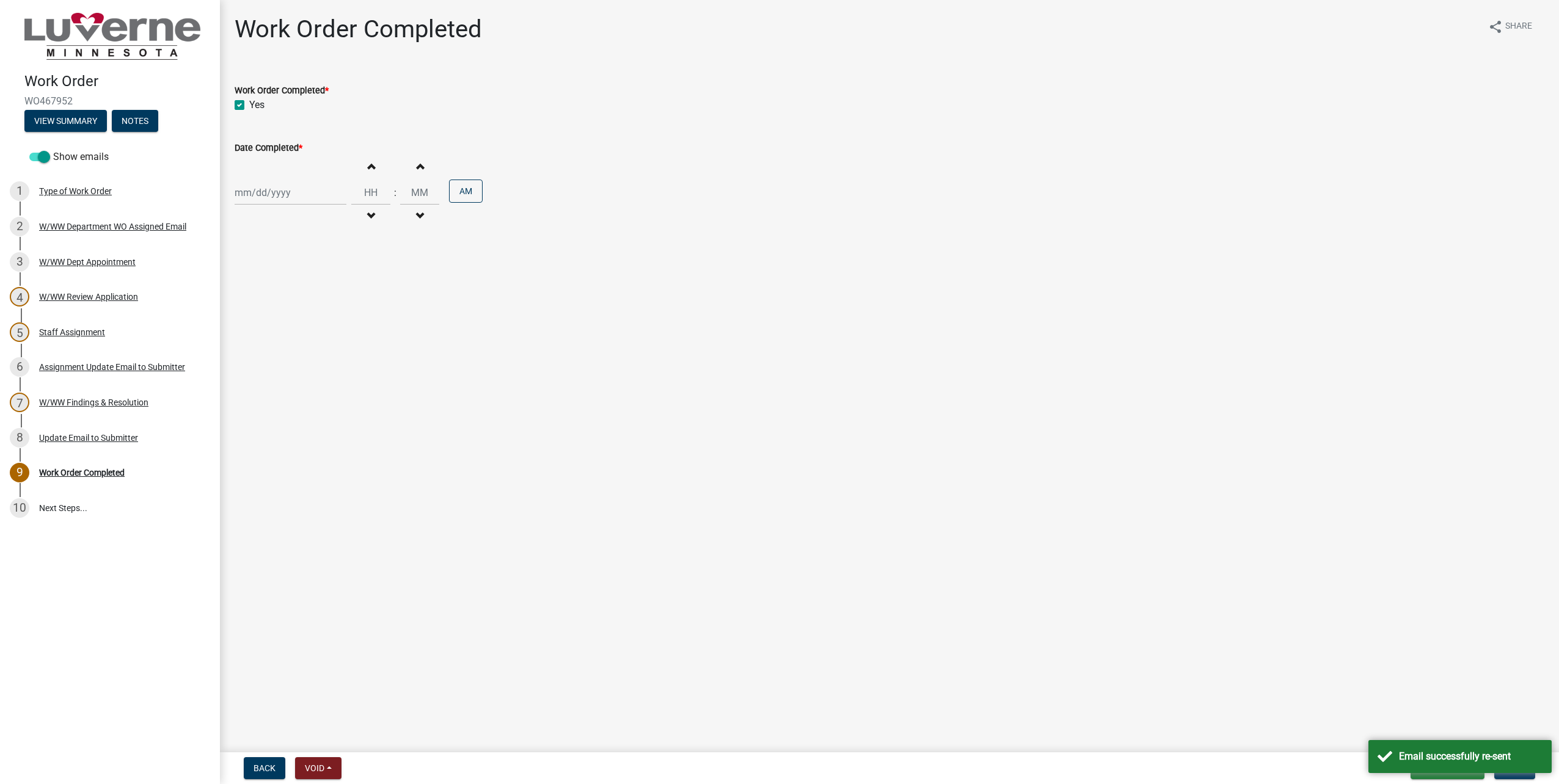
select select "2025"
click at [326, 313] on div "22" at bounding box center [325, 316] width 20 height 20
type input "[DATE]"
drag, startPoint x: 377, startPoint y: 200, endPoint x: 383, endPoint y: 199, distance: 6.1
click at [377, 199] on input "Hours" at bounding box center [371, 192] width 39 height 25
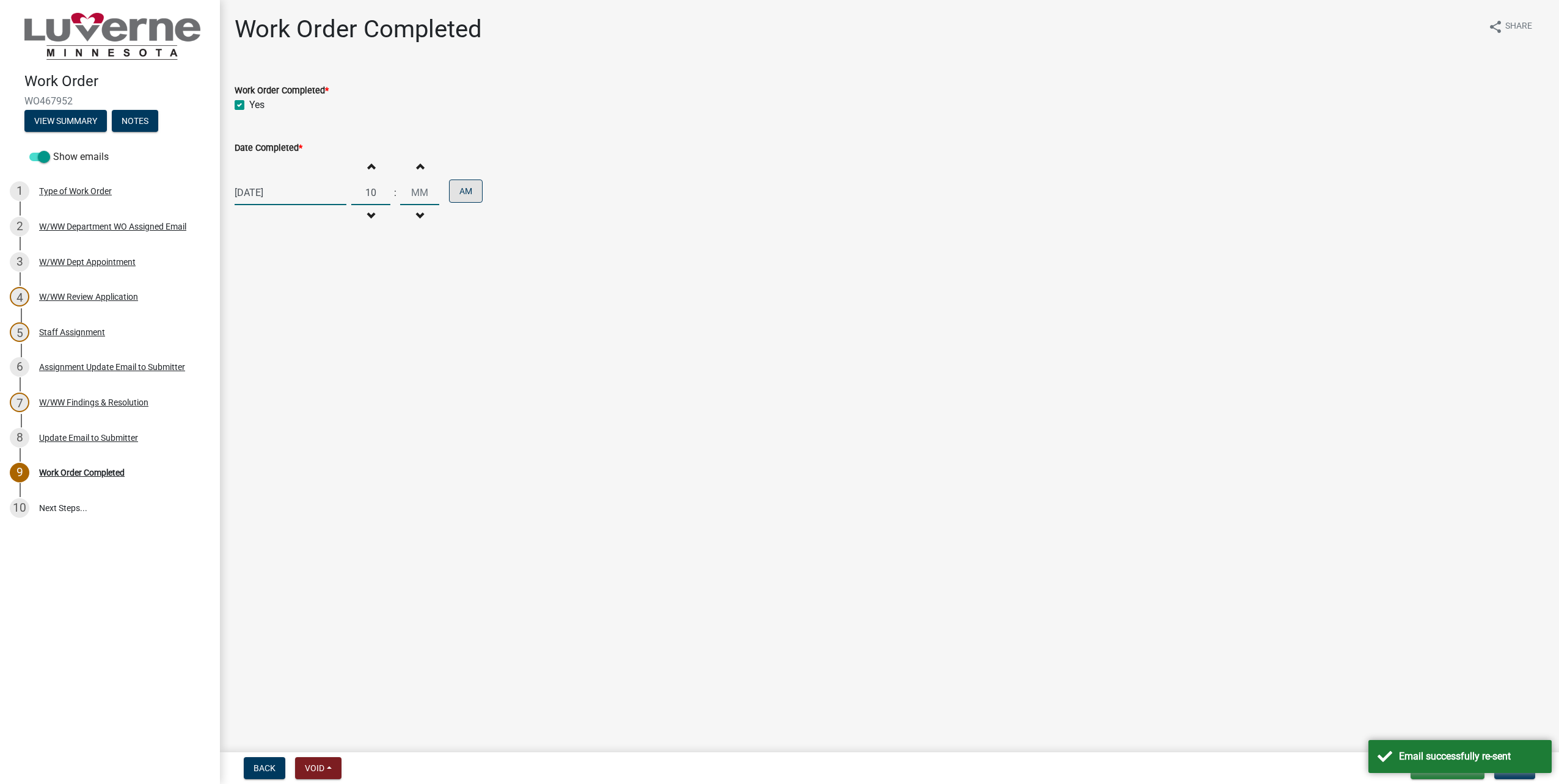
type input "10"
type input "00"
click at [1422, 684] on main "Work Order Completed share Share Work Order Completed * Yes Date Completed * [D…" at bounding box center [889, 373] width 1339 height 747
click at [1491, 758] on div "Email successfully re-sent" at bounding box center [1471, 756] width 144 height 14
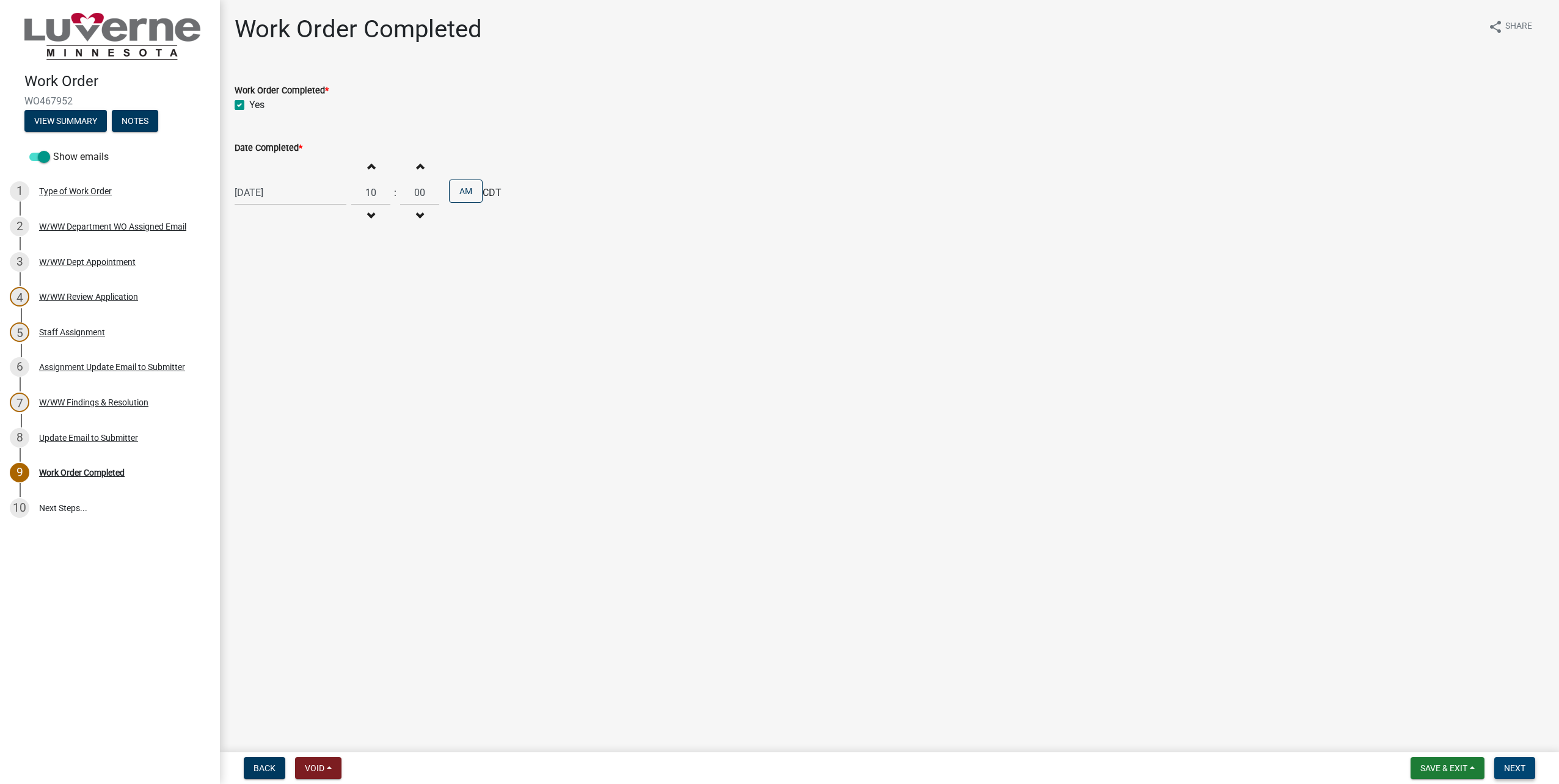
click at [1510, 770] on span "Next" at bounding box center [1515, 768] width 21 height 10
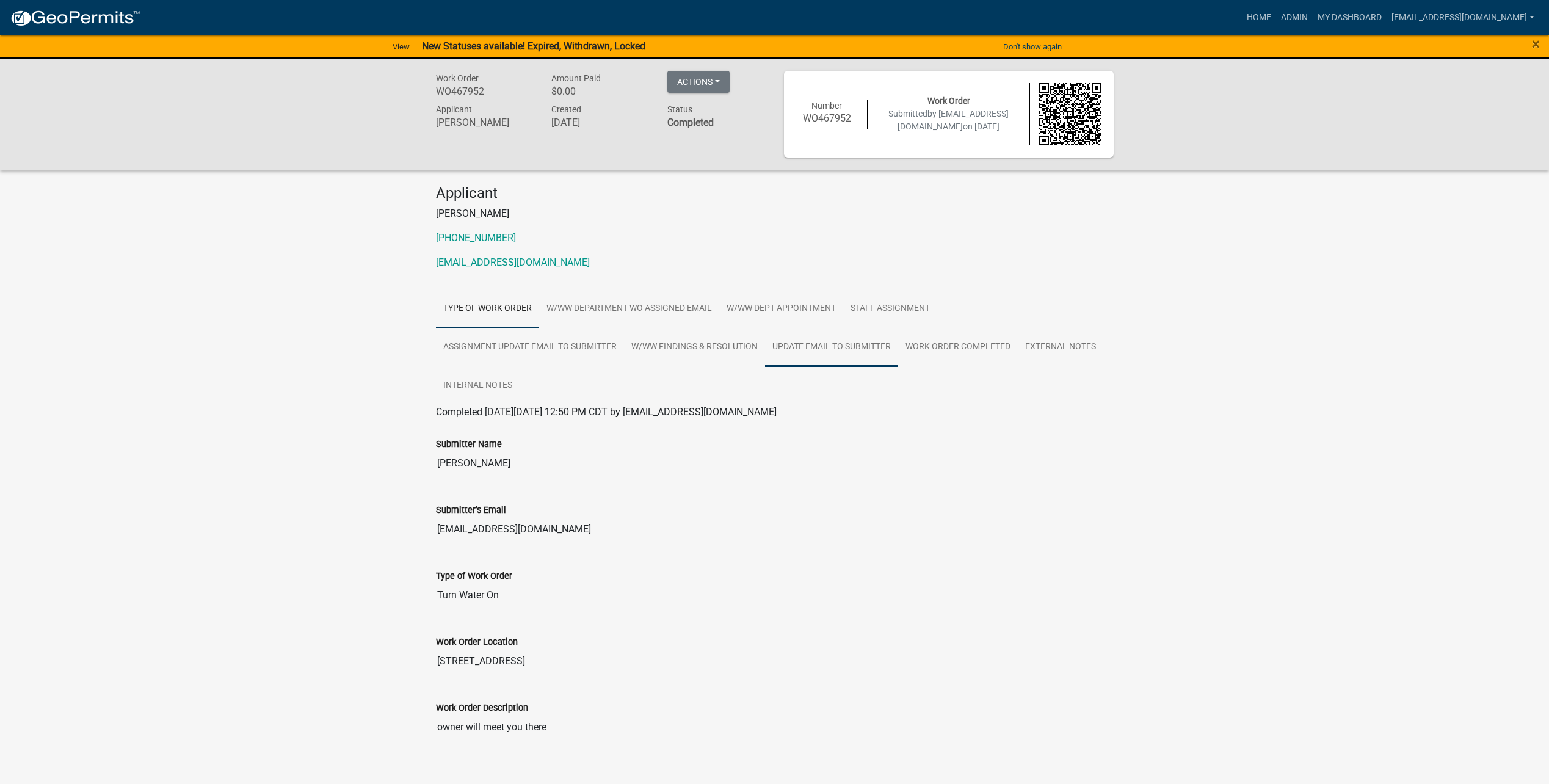
click at [826, 341] on link "Update Email to Submitter" at bounding box center [831, 347] width 133 height 39
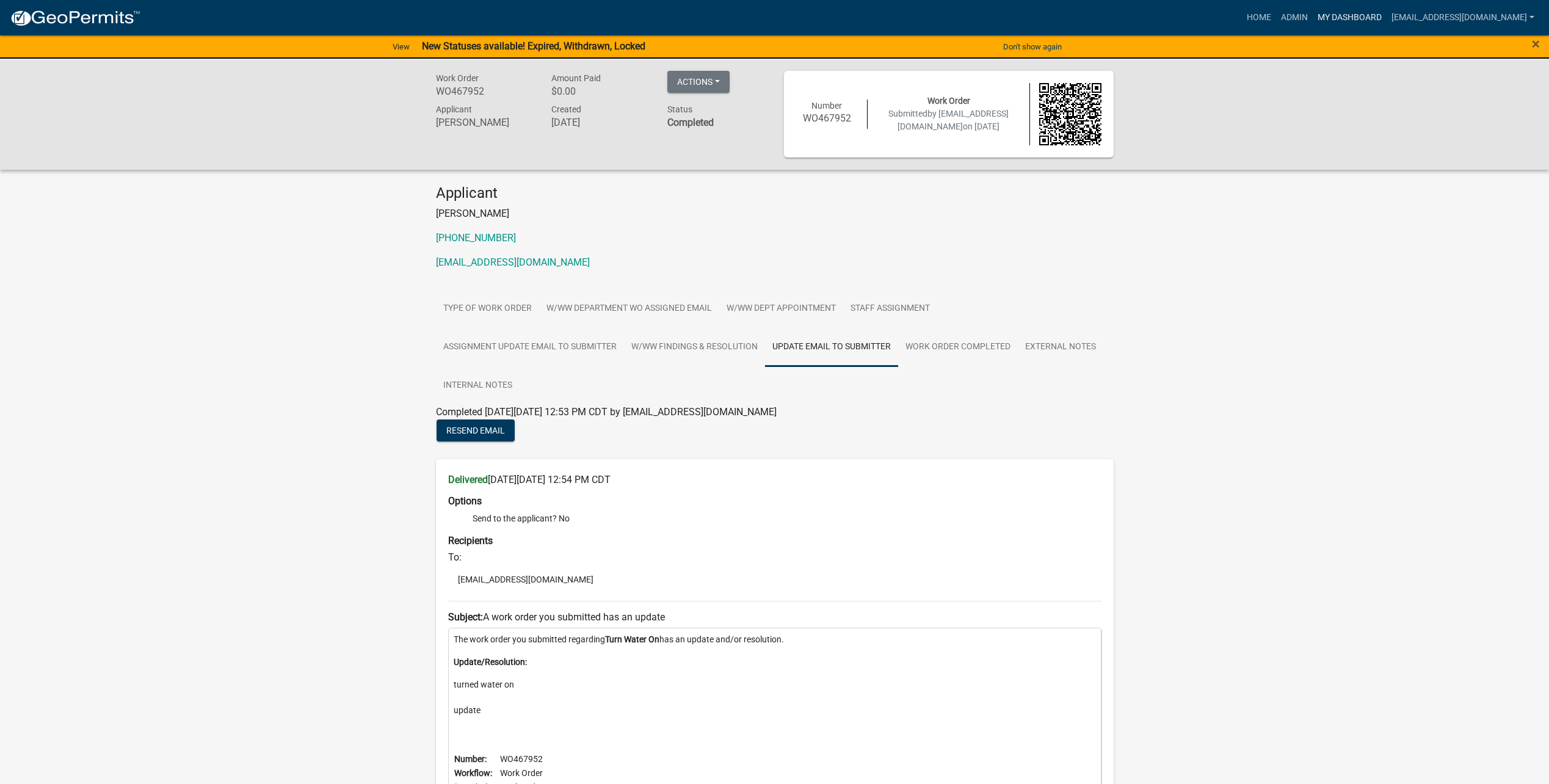
click at [1335, 14] on link "My Dashboard" at bounding box center [1349, 17] width 74 height 24
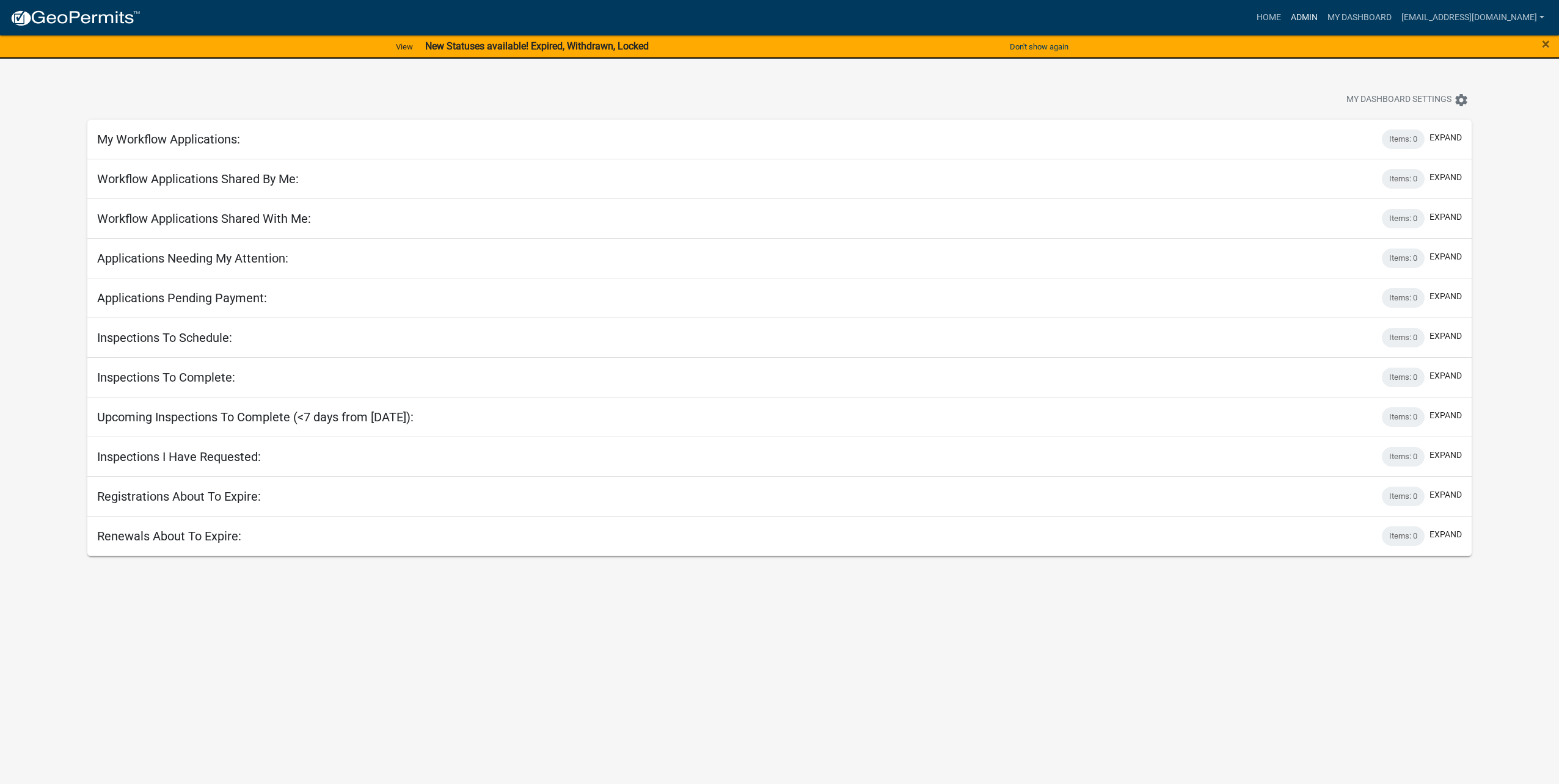
click at [1323, 12] on link "Admin" at bounding box center [1304, 17] width 37 height 24
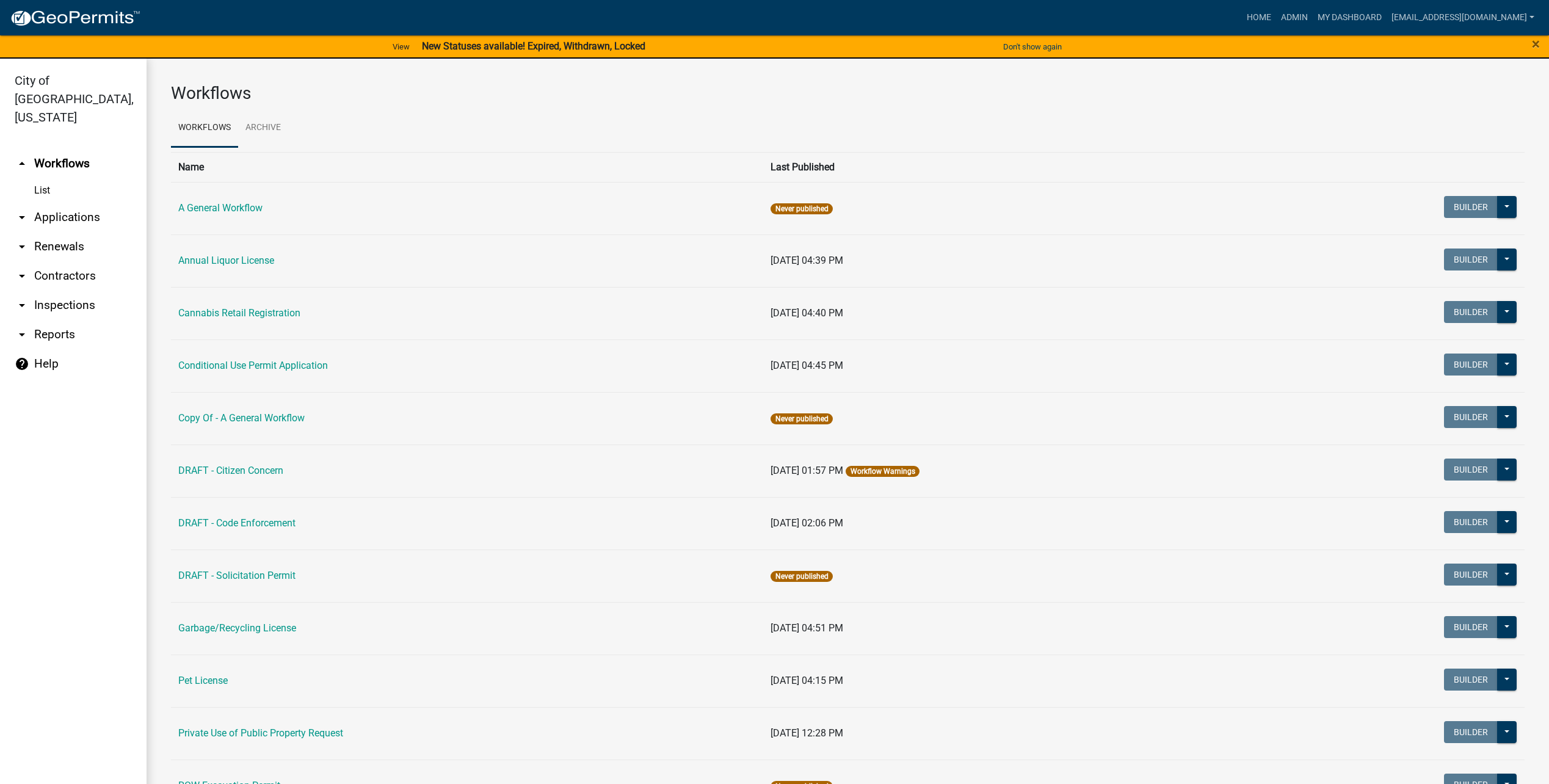
click at [63, 203] on link "arrow_drop_down Applications" at bounding box center [73, 217] width 147 height 30
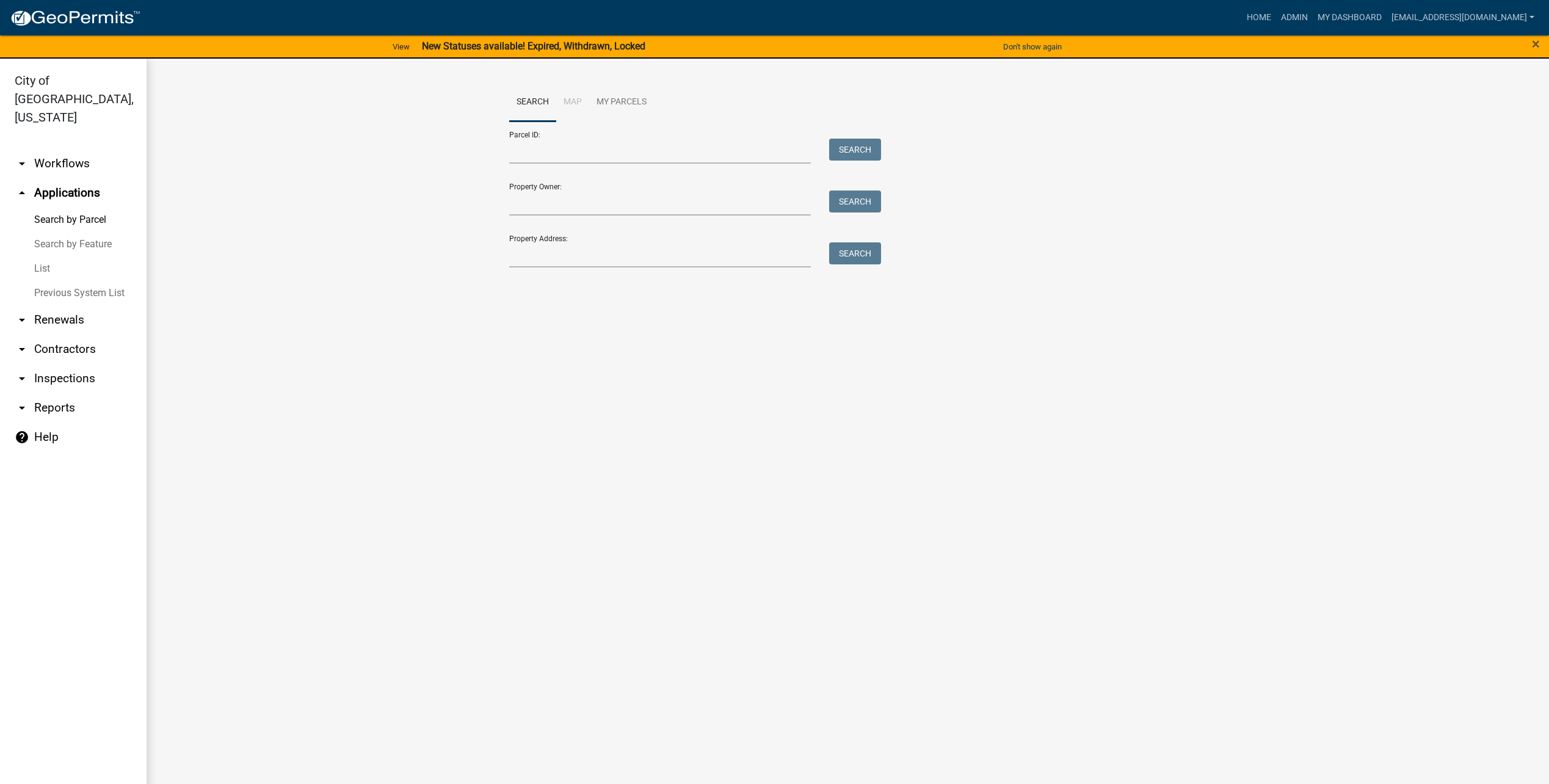
click at [52, 256] on link "List" at bounding box center [73, 268] width 147 height 24
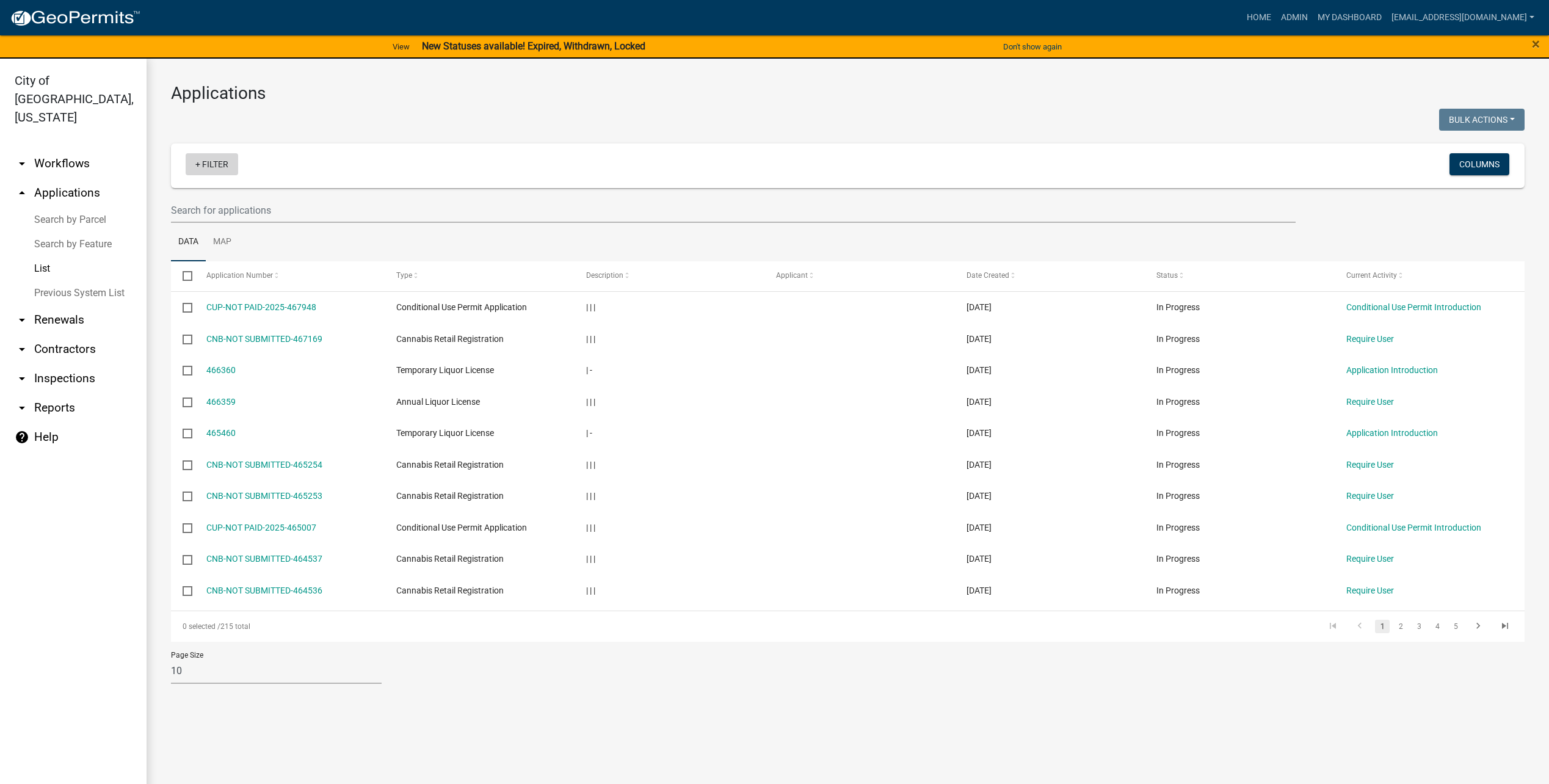
click at [204, 160] on link "+ Filter" at bounding box center [211, 164] width 52 height 22
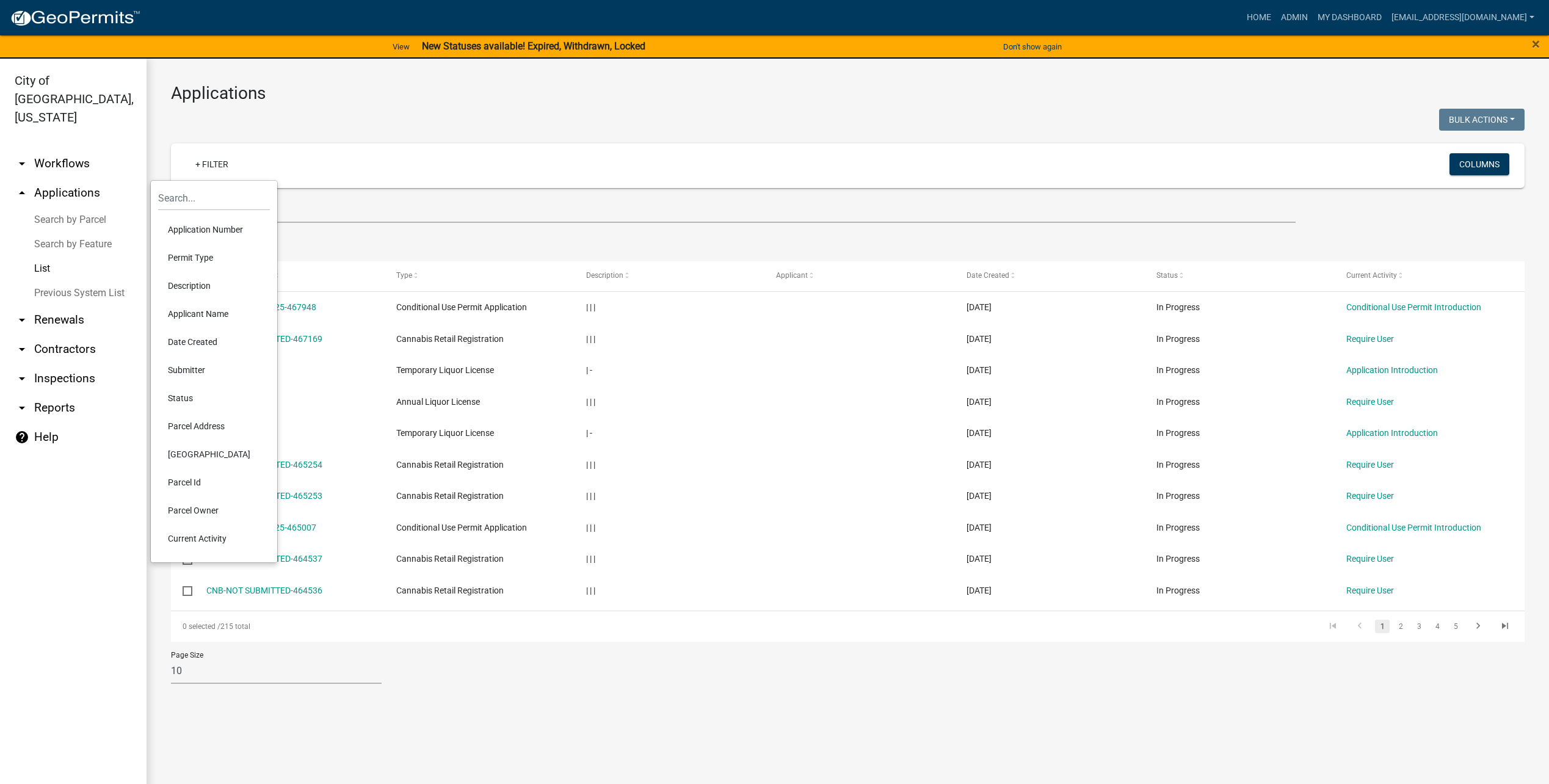
click at [211, 481] on li "Parcel Id" at bounding box center [214, 482] width 112 height 28
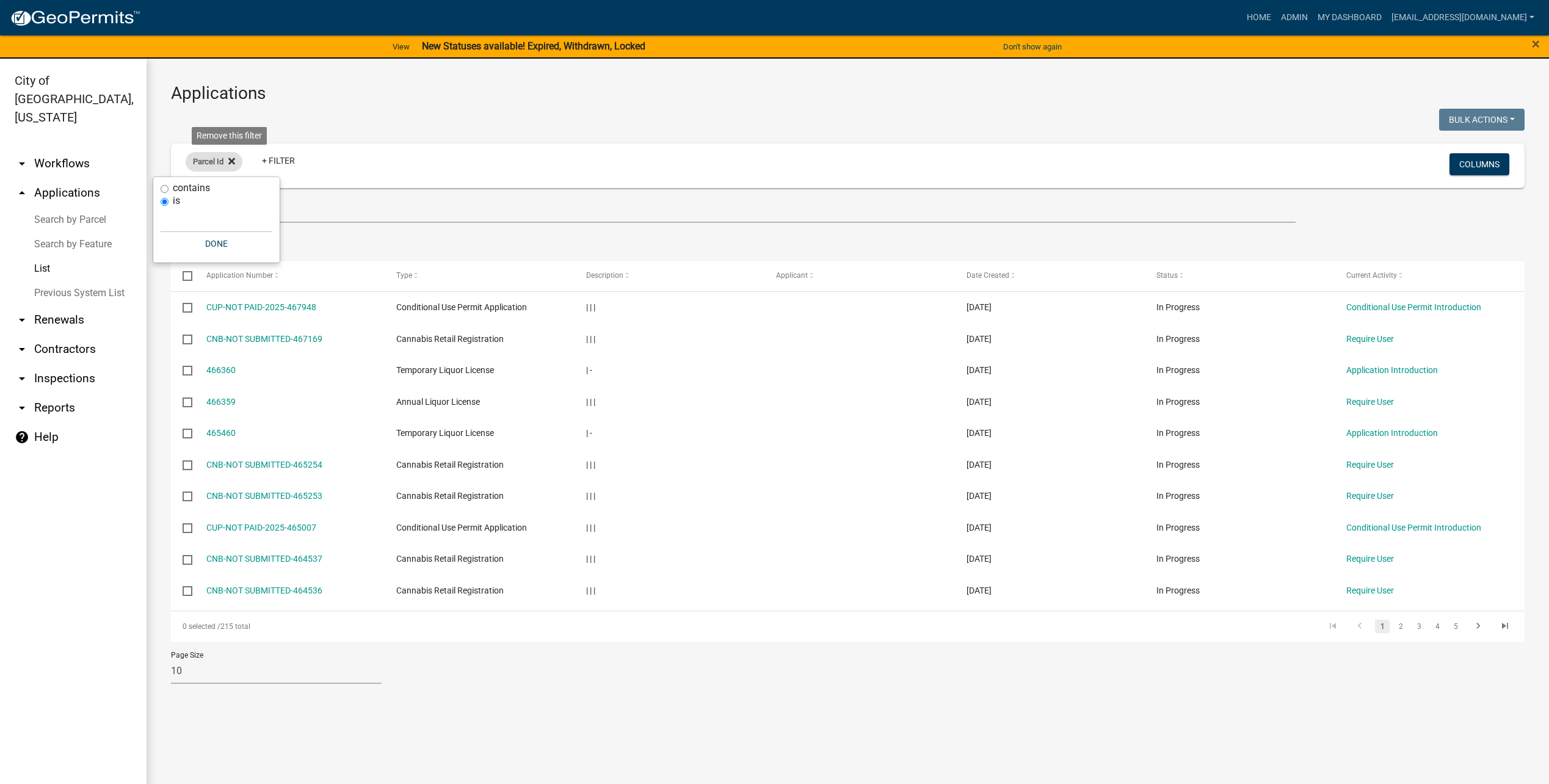
click at [231, 157] on icon at bounding box center [231, 161] width 7 height 10
click at [229, 157] on link "+ Filter" at bounding box center [211, 164] width 52 height 22
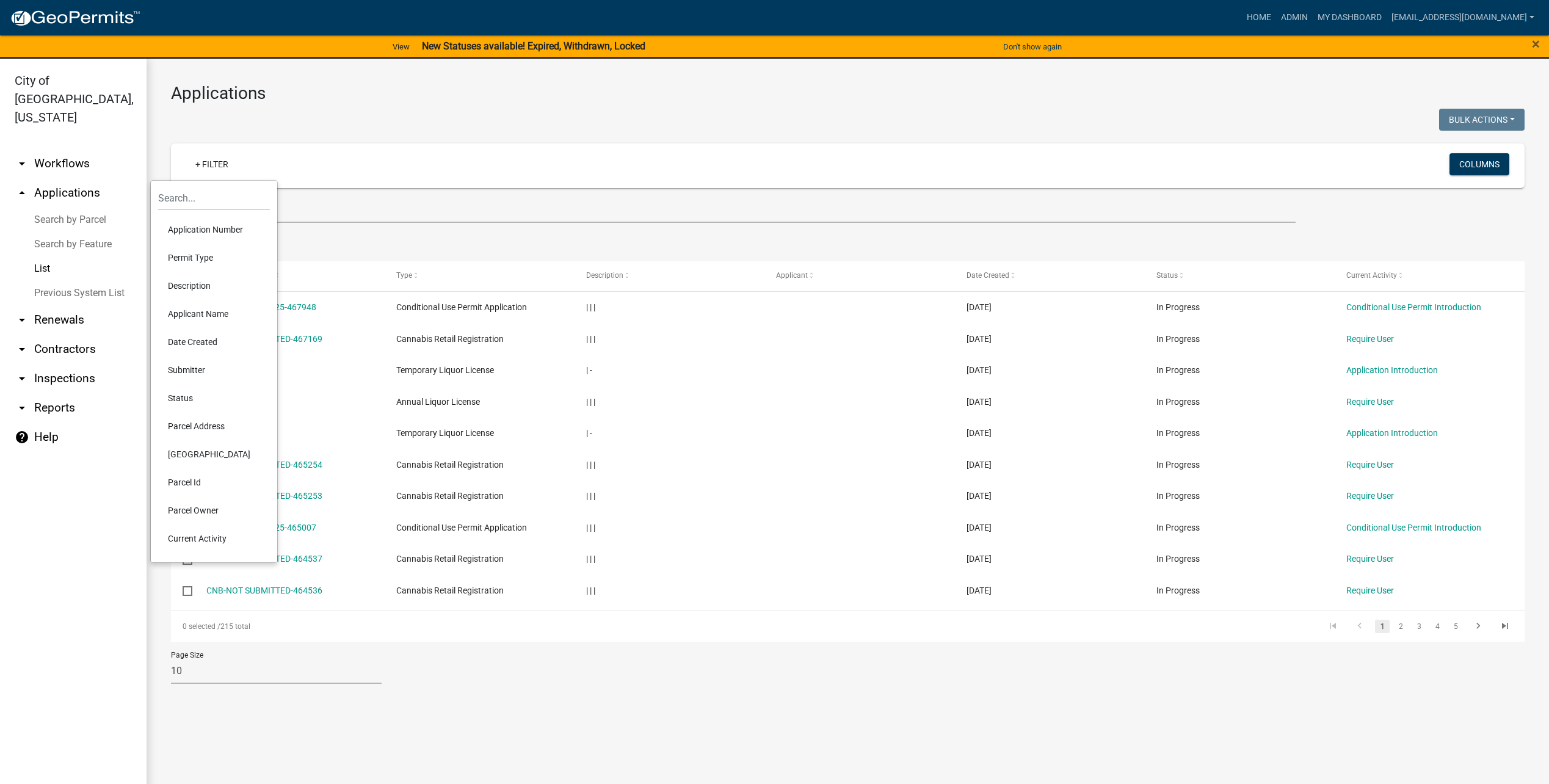
click at [200, 260] on li "Permit Type" at bounding box center [214, 257] width 112 height 28
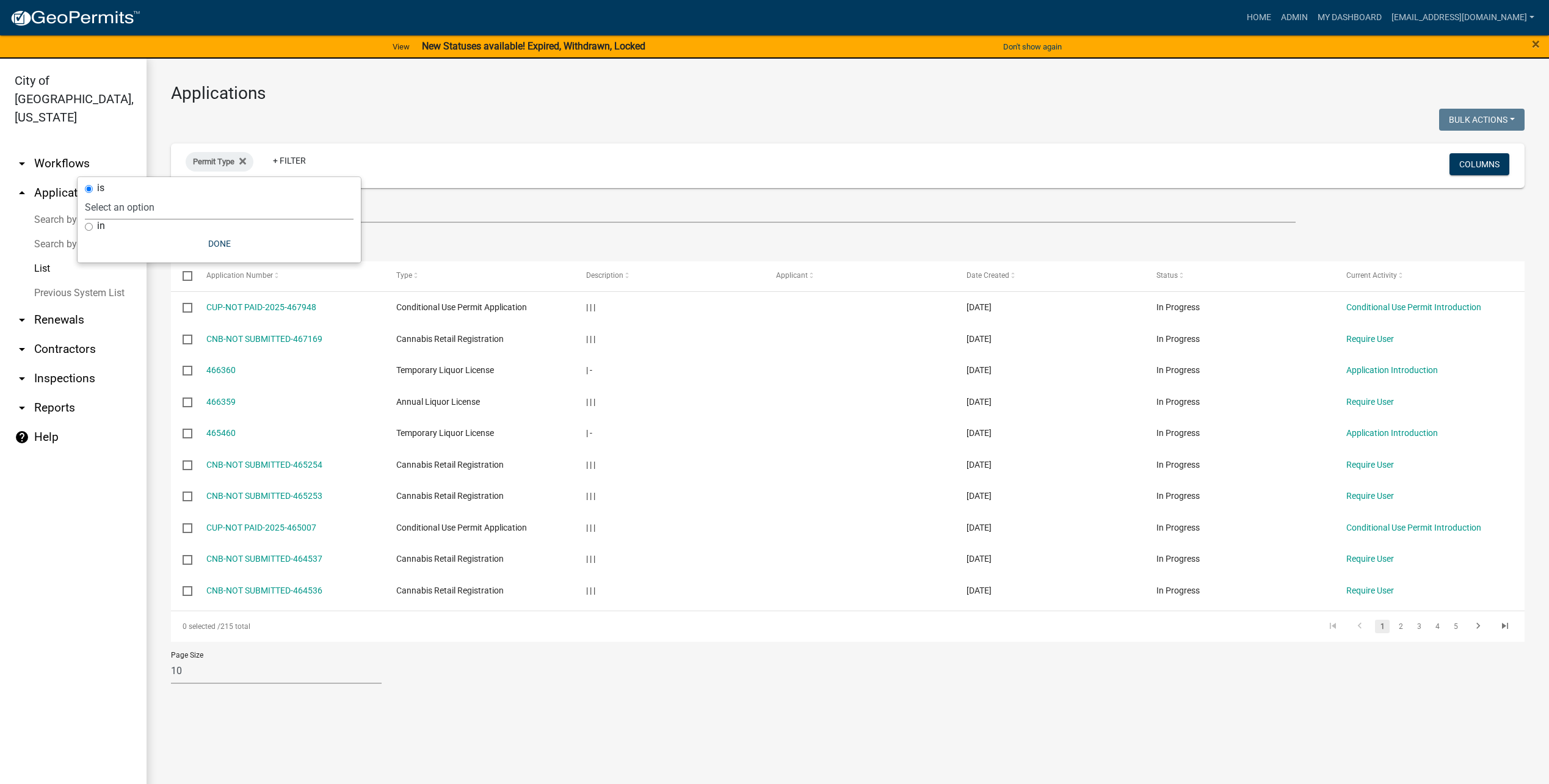
click at [160, 208] on select "Select an option A General Workflow Annual Liquor License Cannabis Retail Regis…" at bounding box center [219, 207] width 268 height 25
select select "4a80ddf8-7ec5-47b9-8ee8-b2d4c368dadd"
click at [110, 195] on select "Select an option A General Workflow Annual Liquor License Cannabis Retail Regis…" at bounding box center [219, 207] width 268 height 25
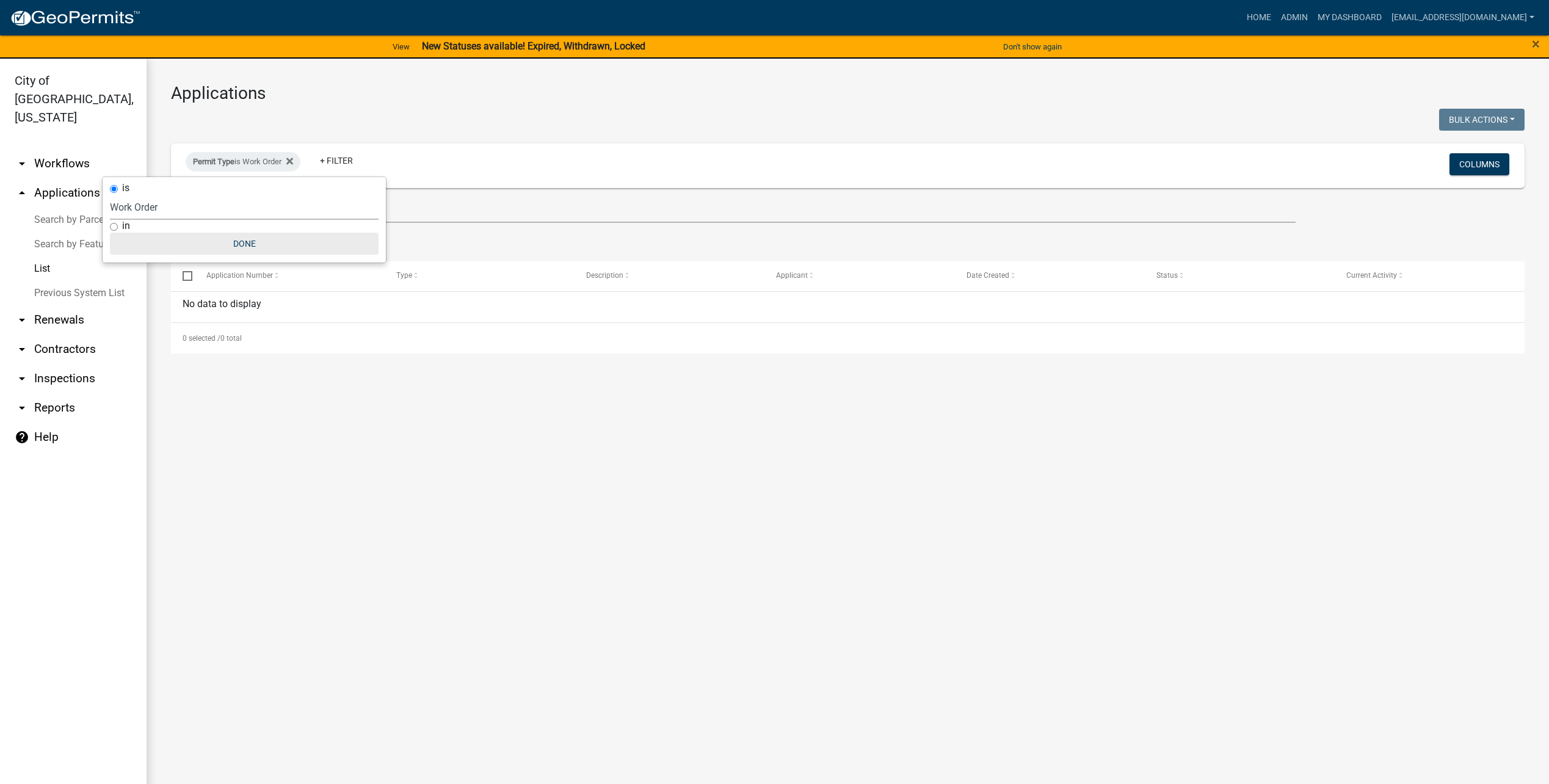
click at [240, 243] on button "Done" at bounding box center [244, 243] width 268 height 22
click at [344, 151] on link "+ Filter" at bounding box center [336, 160] width 52 height 22
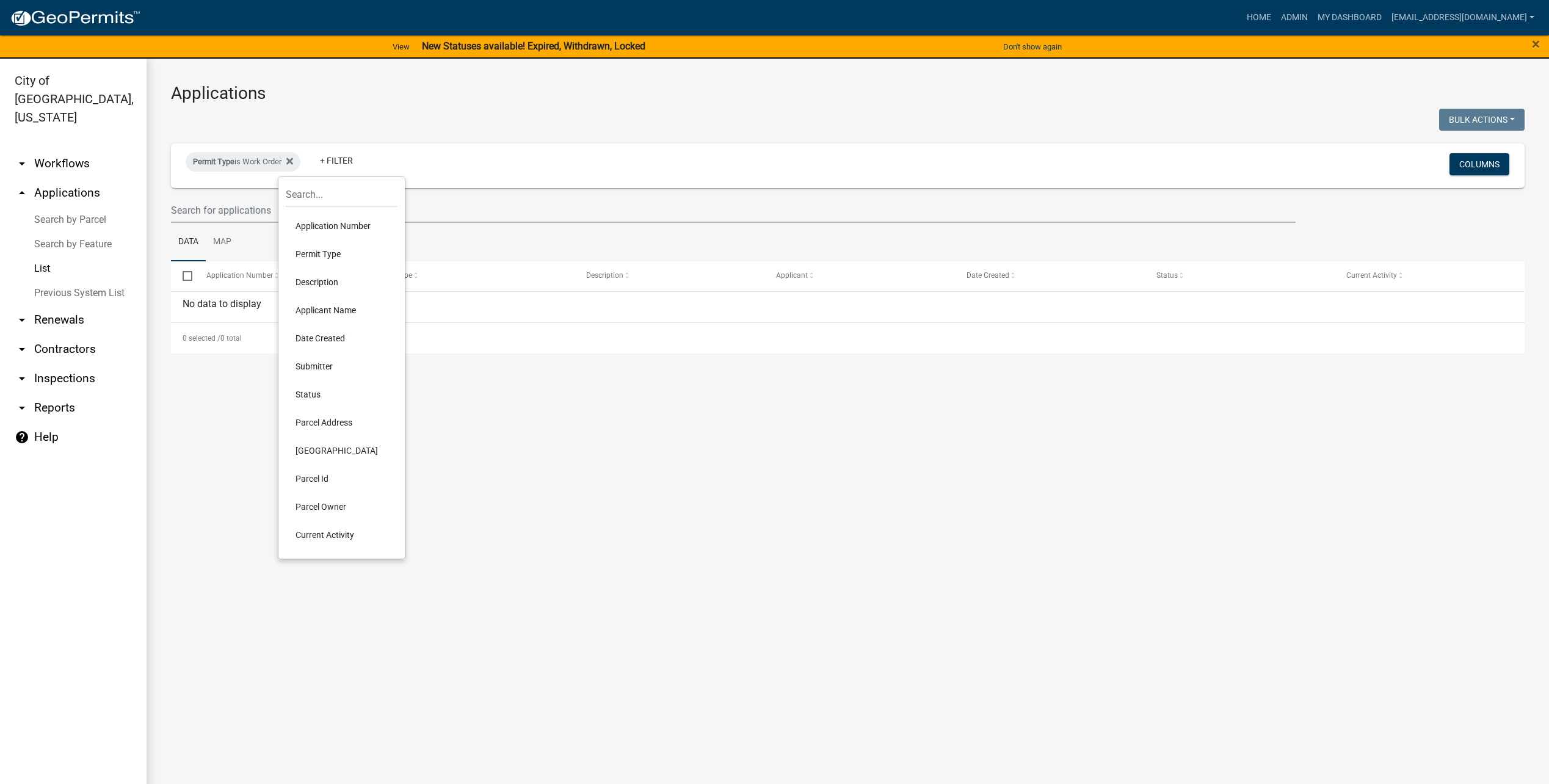
click at [358, 248] on li "Permit Type" at bounding box center [341, 254] width 112 height 28
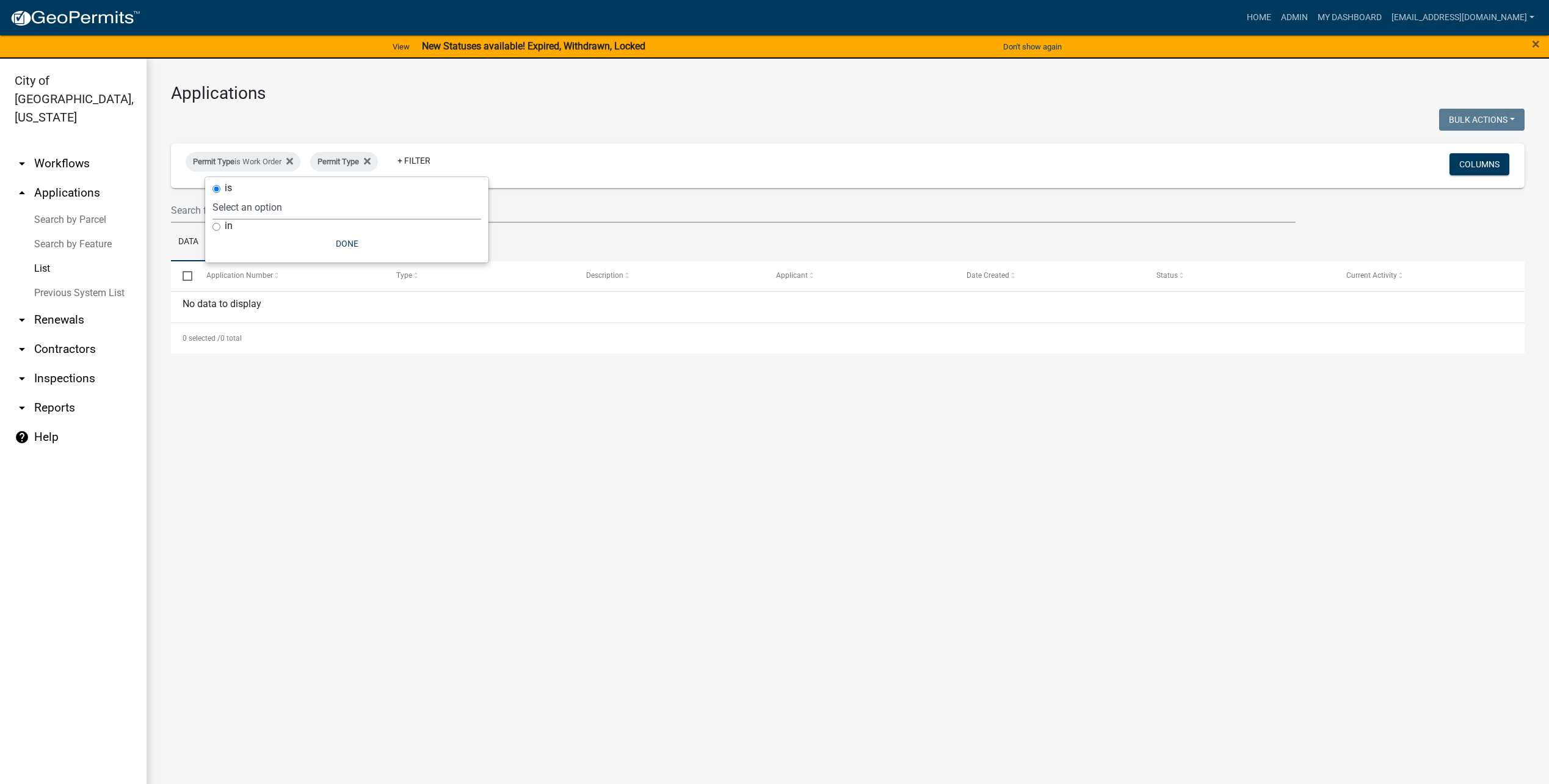
click at [252, 210] on select "Select an option A General Workflow Annual Liquor License Cannabis Retail Regis…" at bounding box center [346, 207] width 268 height 25
select select "ab79ad0b-91f2-4c63-8196-eb379a428ea1"
click at [261, 195] on select "Select an option A General Workflow Annual Liquor License Cannabis Retail Regis…" at bounding box center [346, 207] width 268 height 25
click at [632, 214] on input "text" at bounding box center [733, 210] width 1125 height 25
drag, startPoint x: 706, startPoint y: 157, endPoint x: 650, endPoint y: 156, distance: 56.0
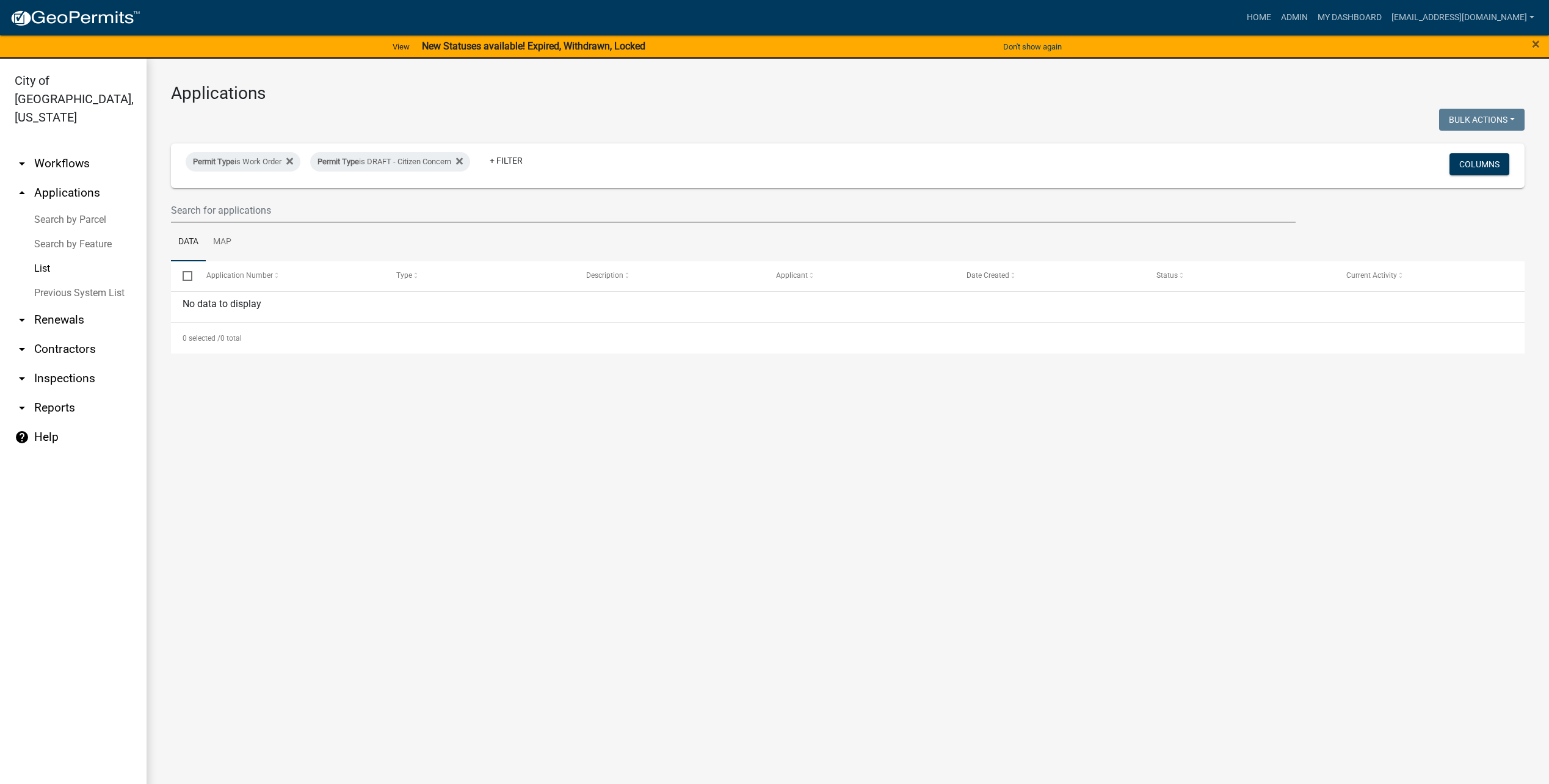
click at [650, 156] on div "Permit Type is Work Order Permit Type is DRAFT - Citizen Concern + Filter" at bounding box center [624, 166] width 895 height 32
click at [1484, 17] on link "[EMAIL_ADDRESS][DOMAIN_NAME]" at bounding box center [1463, 17] width 153 height 24
click at [1462, 121] on link "Logout" at bounding box center [1490, 119] width 97 height 30
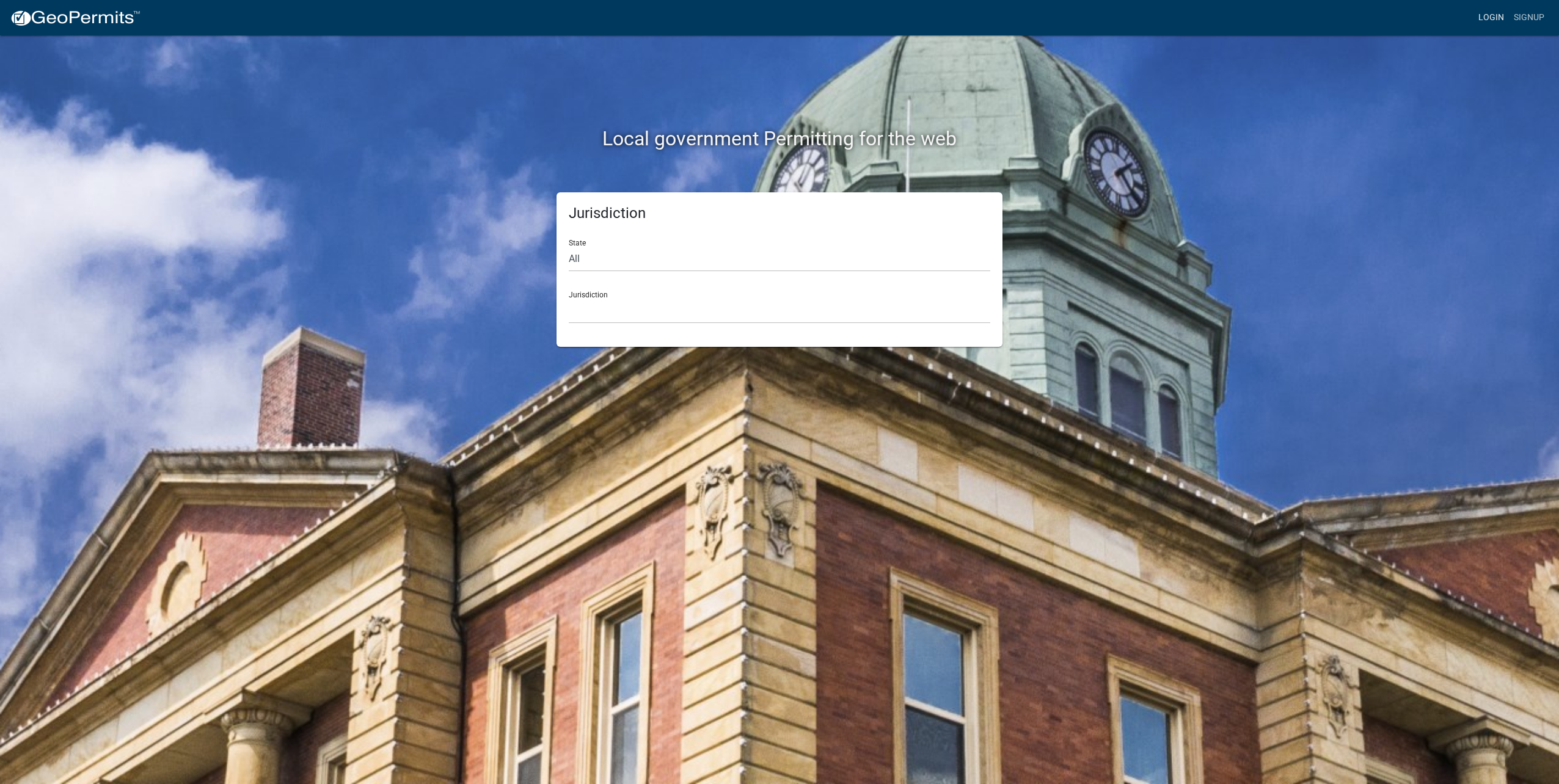
click at [1496, 19] on link "Login" at bounding box center [1491, 17] width 36 height 24
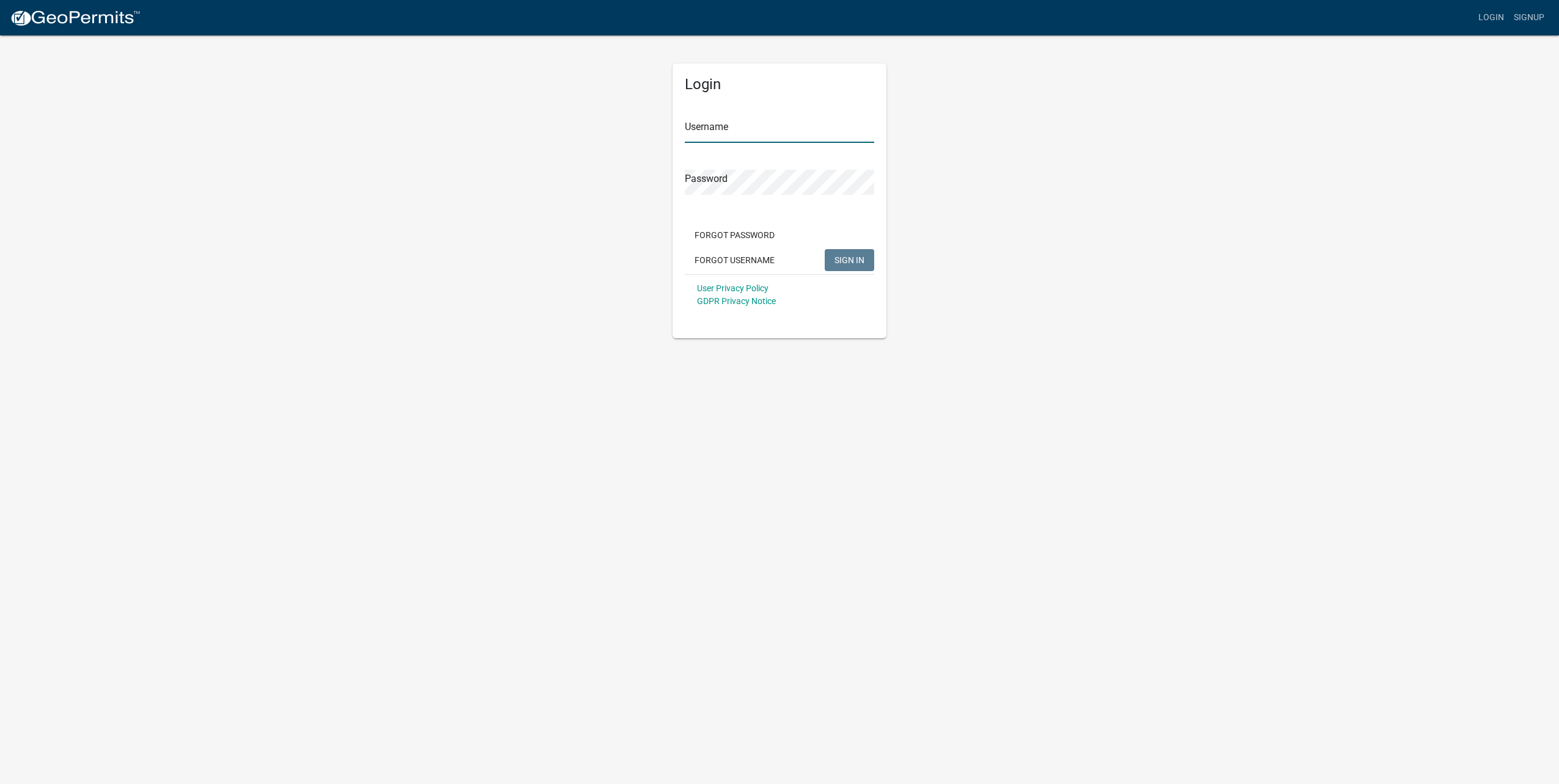
click at [743, 132] on input "Username" at bounding box center [779, 130] width 189 height 25
type input "[EMAIL_ADDRESS][DOMAIN_NAME]"
click at [848, 259] on span "SIGN IN" at bounding box center [849, 259] width 30 height 10
